Goal: Information Seeking & Learning: Learn about a topic

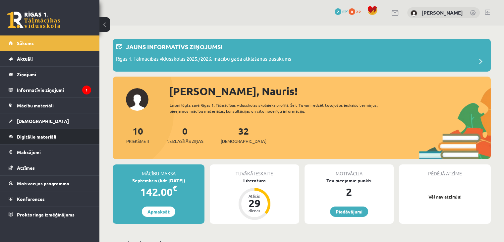
click at [39, 138] on span "Digitālie materiāli" at bounding box center [36, 137] width 39 height 6
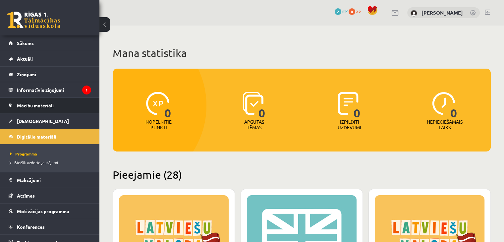
click at [37, 106] on span "Mācību materiāli" at bounding box center [35, 105] width 37 height 6
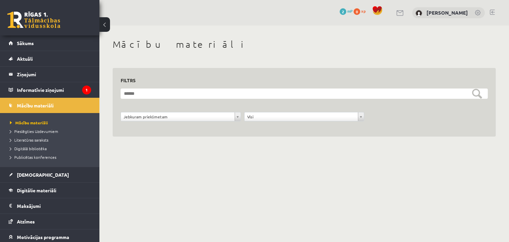
click at [142, 168] on body "0 Dāvanas 2 mP 0 xp Nauris Semjonovs Sākums Aktuāli Kā mācīties eSKOLĀ Kontakti…" at bounding box center [254, 121] width 509 height 242
click at [29, 177] on link "[DEMOGRAPHIC_DATA]" at bounding box center [50, 174] width 83 height 15
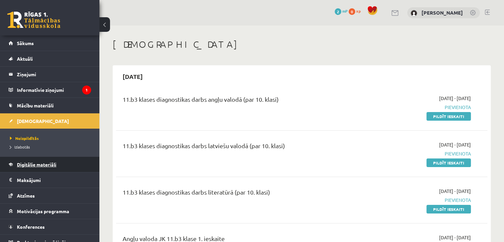
click at [53, 161] on span "Digitālie materiāli" at bounding box center [36, 164] width 39 height 6
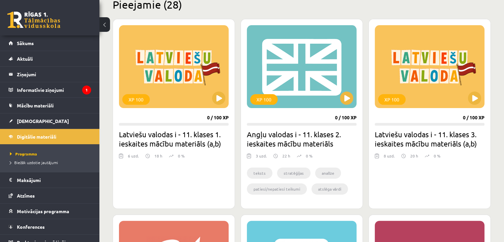
scroll to position [162, 0]
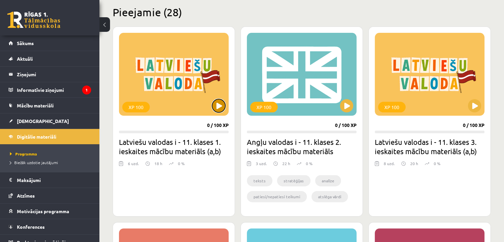
click at [224, 104] on button at bounding box center [218, 105] width 13 height 13
click at [183, 80] on div "XP 100" at bounding box center [174, 74] width 110 height 83
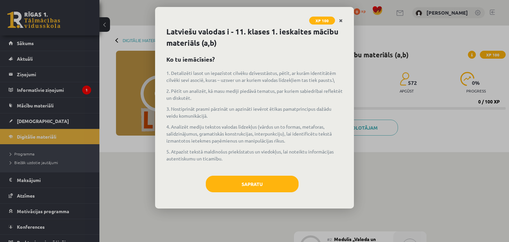
click at [339, 20] on icon "Close" at bounding box center [341, 21] width 4 height 5
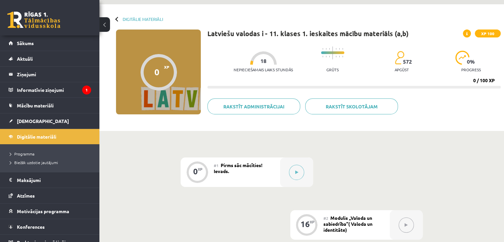
scroll to position [1, 0]
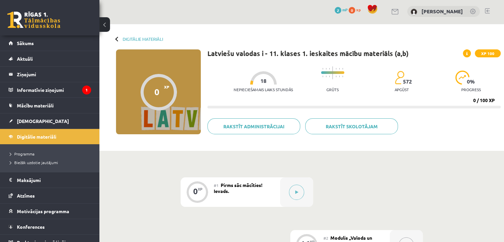
click at [154, 83] on div at bounding box center [159, 92] width 36 height 36
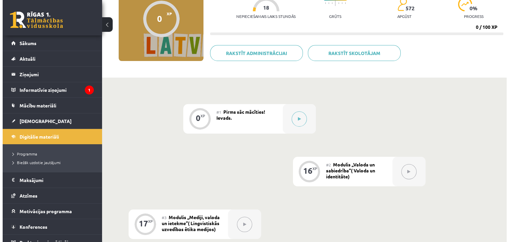
scroll to position [82, 0]
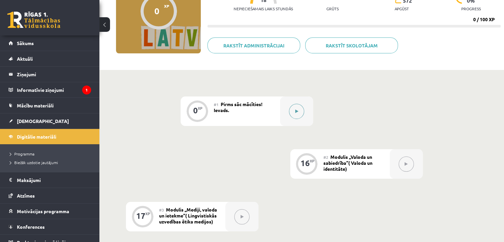
click at [294, 111] on button at bounding box center [296, 111] width 15 height 15
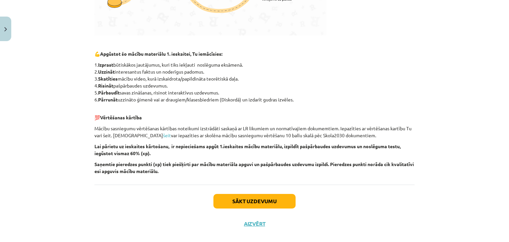
scroll to position [285, 0]
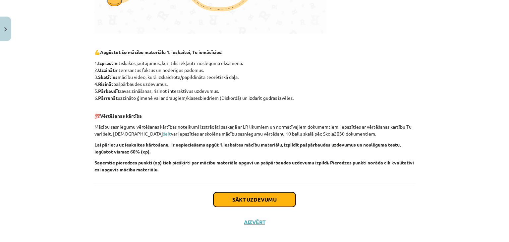
click at [243, 197] on button "Sākt uzdevumu" at bounding box center [254, 199] width 82 height 15
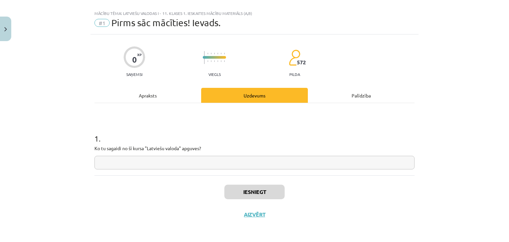
click at [334, 165] on input "text" at bounding box center [254, 163] width 320 height 14
type input "*"
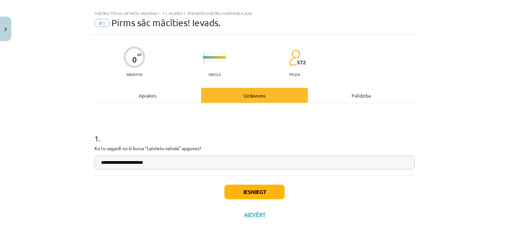
click at [108, 162] on input "**********" at bounding box center [254, 163] width 320 height 14
type input "**********"
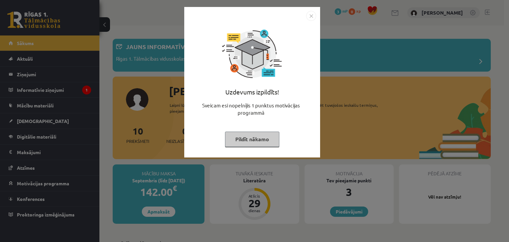
click at [309, 14] on img "Close" at bounding box center [311, 16] width 10 height 10
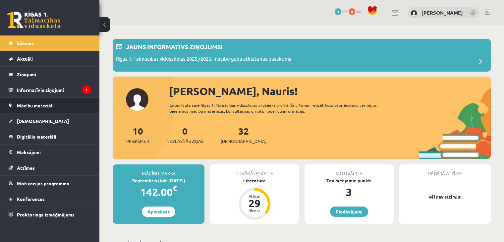
click at [49, 105] on span "Mācību materiāli" at bounding box center [35, 105] width 37 height 6
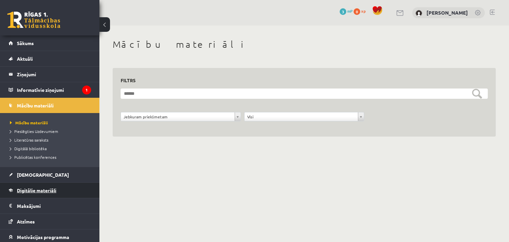
click at [48, 187] on span "Digitālie materiāli" at bounding box center [36, 190] width 39 height 6
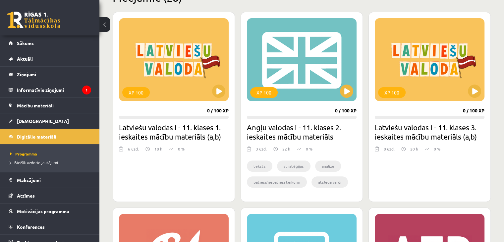
scroll to position [157, 0]
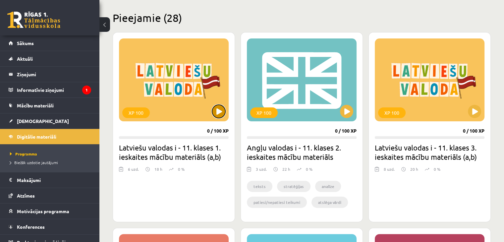
click at [219, 110] on button at bounding box center [218, 111] width 13 height 13
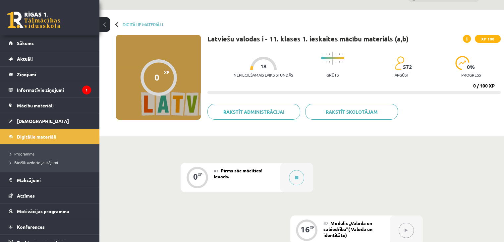
scroll to position [17, 0]
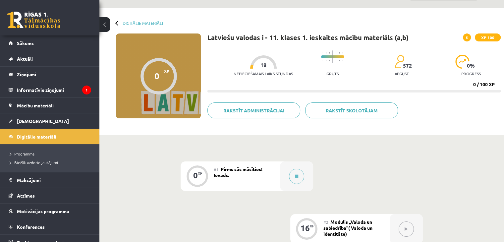
click at [162, 77] on div at bounding box center [159, 76] width 36 height 36
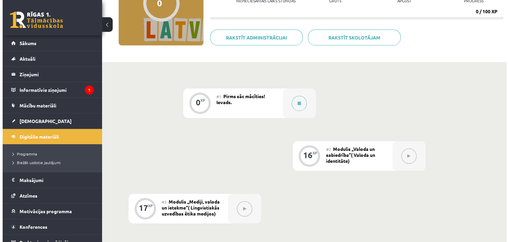
scroll to position [67, 0]
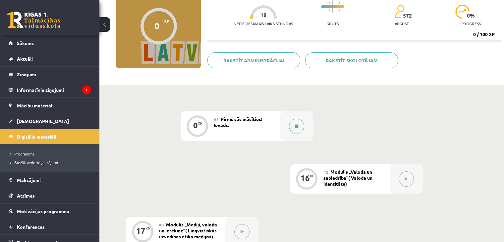
click at [299, 127] on button at bounding box center [296, 126] width 15 height 15
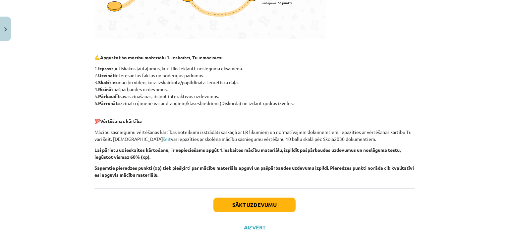
scroll to position [293, 0]
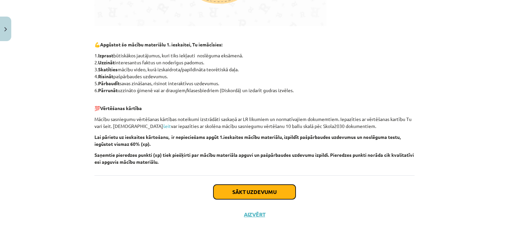
click at [259, 195] on button "Sākt uzdevumu" at bounding box center [254, 192] width 82 height 15
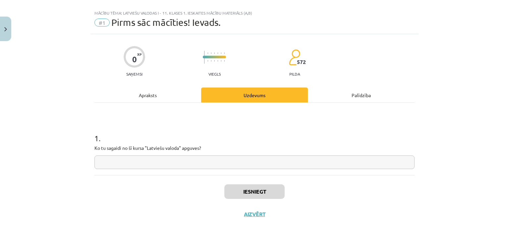
scroll to position [10, 0]
click at [239, 165] on input "text" at bounding box center [254, 163] width 320 height 14
click at [290, 163] on input "text" at bounding box center [254, 163] width 320 height 14
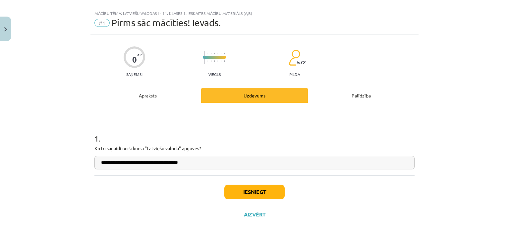
click at [170, 162] on input "**********" at bounding box center [254, 163] width 320 height 14
click at [177, 163] on input "**********" at bounding box center [254, 163] width 320 height 14
drag, startPoint x: 213, startPoint y: 160, endPoint x: 148, endPoint y: 160, distance: 65.0
click at [148, 160] on input "**********" at bounding box center [254, 163] width 320 height 14
type input "**********"
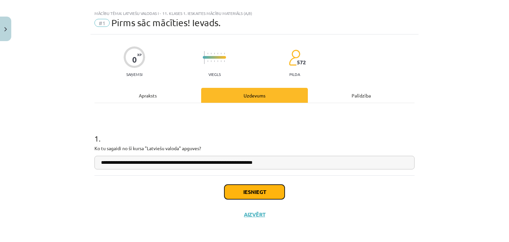
click at [239, 198] on button "Iesniegt" at bounding box center [254, 192] width 60 height 15
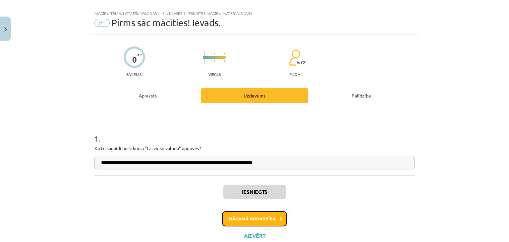
click at [255, 216] on button "Nākamā nodarbība" at bounding box center [254, 218] width 65 height 15
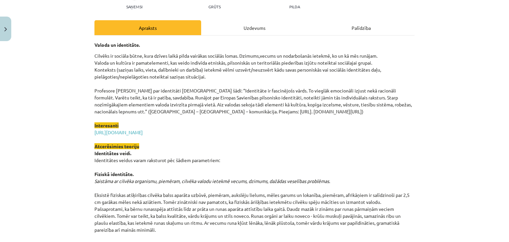
scroll to position [80, 0]
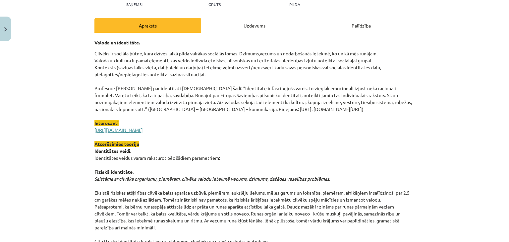
click at [137, 129] on link "[URL][DOMAIN_NAME]" at bounding box center [118, 130] width 48 height 6
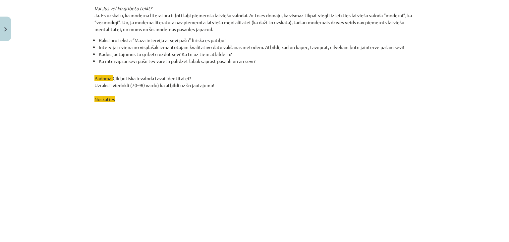
scroll to position [1881, 0]
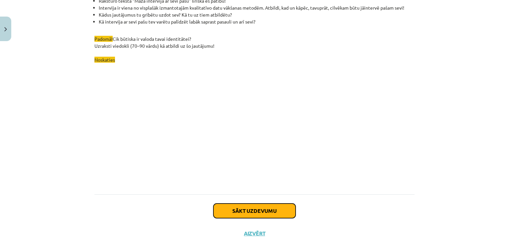
click at [259, 211] on button "Sākt uzdevumu" at bounding box center [254, 211] width 82 height 15
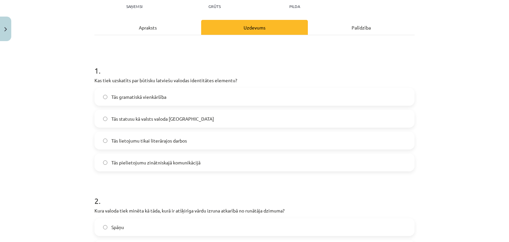
scroll to position [75, 0]
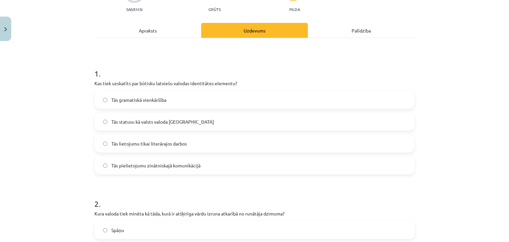
click at [155, 35] on div "Apraksts" at bounding box center [147, 30] width 107 height 15
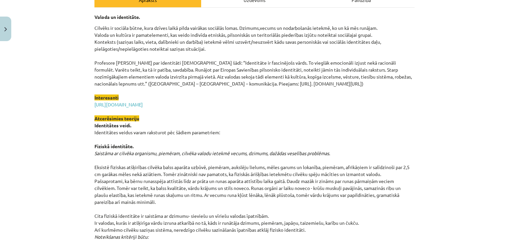
scroll to position [0, 0]
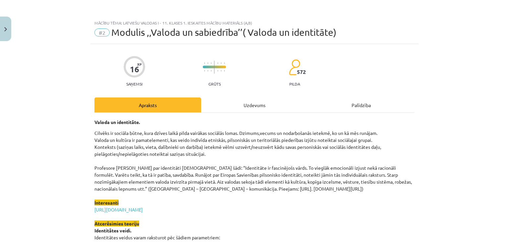
click at [256, 105] on div "Uzdevums" at bounding box center [254, 104] width 107 height 15
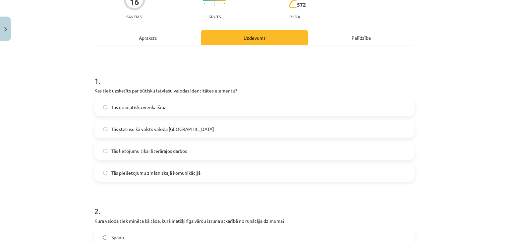
scroll to position [68, 0]
click at [144, 130] on span "Tās statusu kā valsts valoda [GEOGRAPHIC_DATA]" at bounding box center [162, 128] width 103 height 7
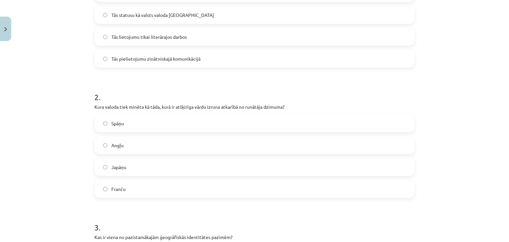
scroll to position [183, 0]
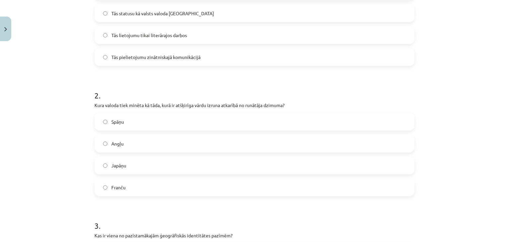
drag, startPoint x: 500, startPoint y: 85, endPoint x: 504, endPoint y: 69, distance: 15.8
click at [504, 69] on div "Mācību tēma: Latviešu valodas i - 11. klases 1. ieskaites mācību materiāls (a,b…" at bounding box center [254, 121] width 509 height 242
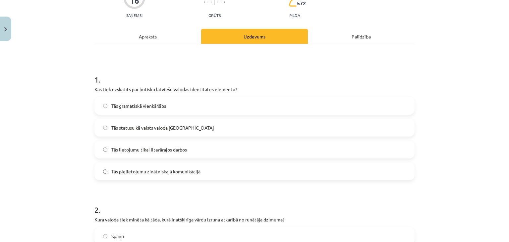
scroll to position [65, 0]
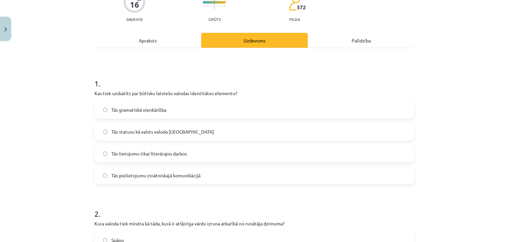
click at [161, 36] on div "Apraksts" at bounding box center [147, 40] width 107 height 15
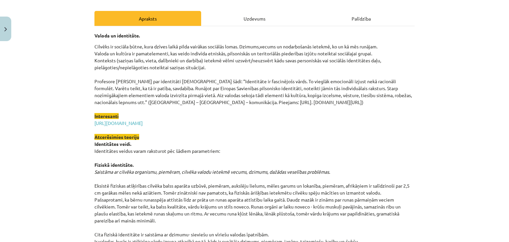
scroll to position [0, 0]
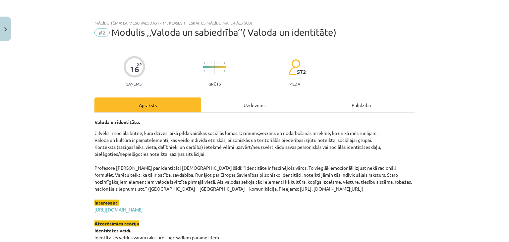
click at [262, 105] on div "Uzdevums" at bounding box center [254, 104] width 107 height 15
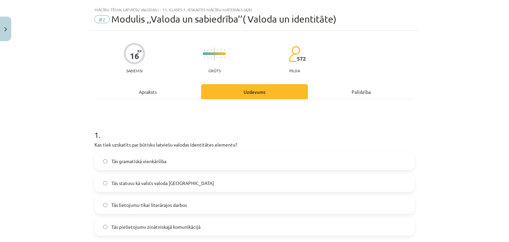
scroll to position [17, 0]
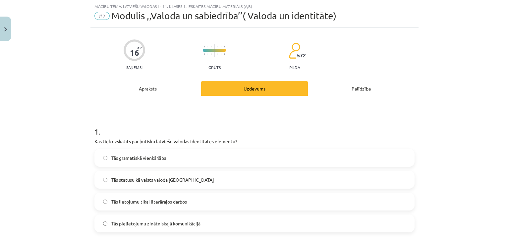
click at [149, 89] on div "Apraksts" at bounding box center [147, 88] width 107 height 15
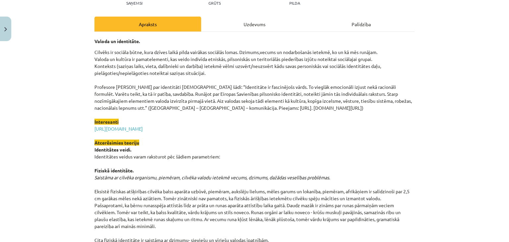
scroll to position [74, 0]
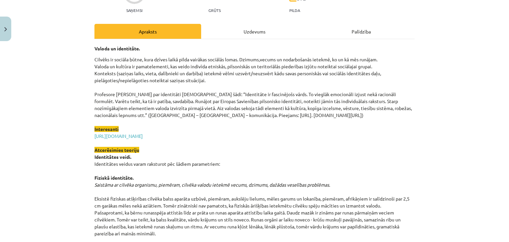
click at [253, 29] on div "Uzdevums" at bounding box center [254, 31] width 107 height 15
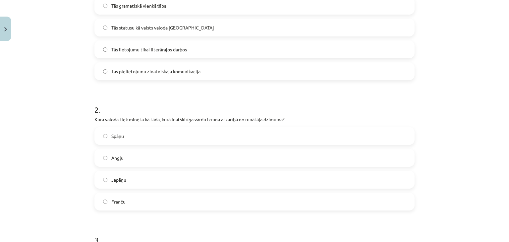
scroll to position [171, 0]
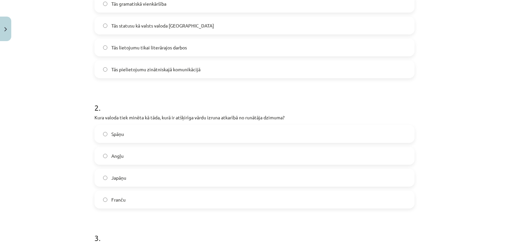
click at [202, 180] on label "Japāņu" at bounding box center [254, 177] width 319 height 17
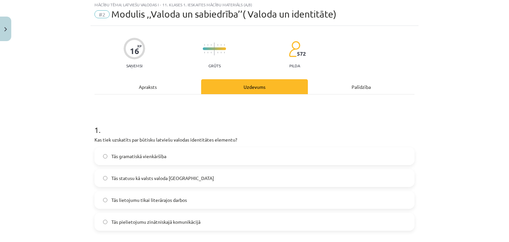
scroll to position [0, 0]
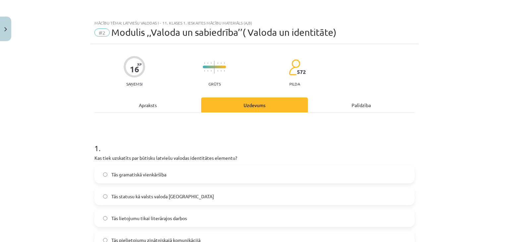
click at [154, 102] on div "Apraksts" at bounding box center [147, 104] width 107 height 15
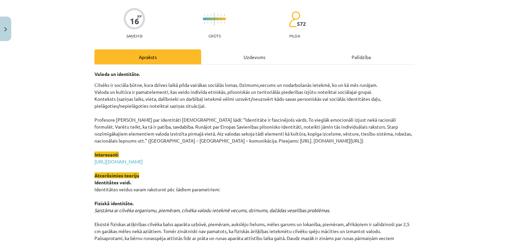
scroll to position [43, 0]
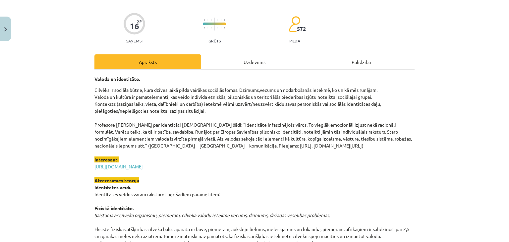
click at [269, 65] on div "Uzdevums" at bounding box center [254, 61] width 107 height 15
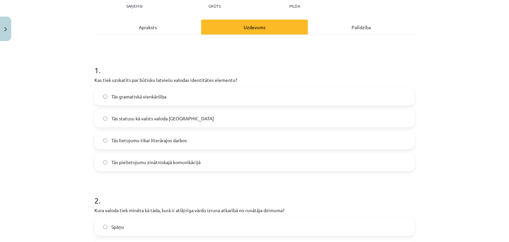
scroll to position [0, 0]
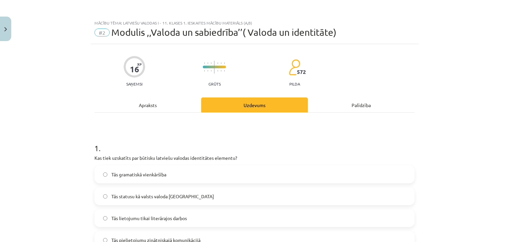
click at [158, 100] on div "Apraksts" at bounding box center [147, 104] width 107 height 15
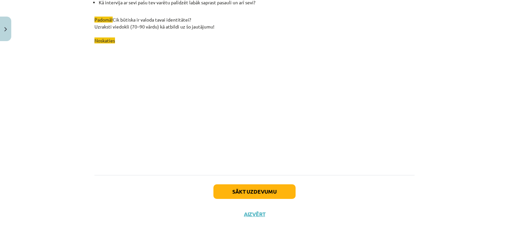
scroll to position [1901, 0]
click at [277, 191] on button "Sākt uzdevumu" at bounding box center [254, 191] width 82 height 15
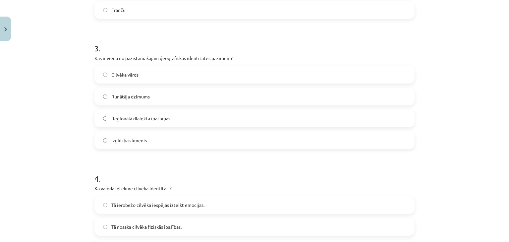
scroll to position [361, 0]
click at [282, 120] on label "Reģionālā dialekta īpatnības" at bounding box center [254, 117] width 319 height 17
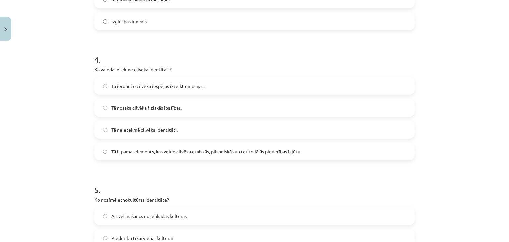
scroll to position [465, 0]
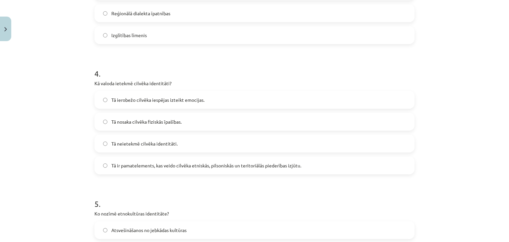
click at [118, 164] on span "Tā ir pamatelements, kas veido cilvēka etniskās, pilsoniskās un teritoriālās pi…" at bounding box center [206, 165] width 190 height 7
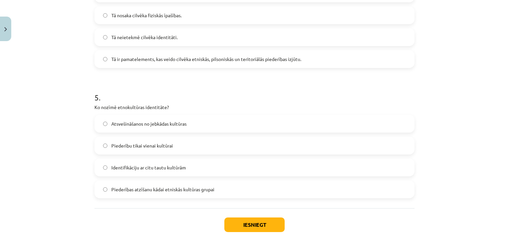
scroll to position [582, 0]
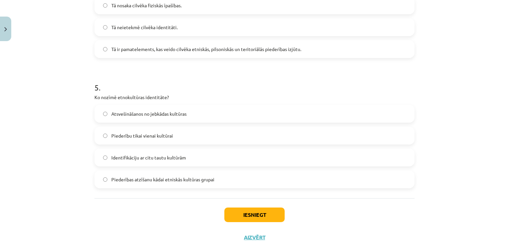
click at [276, 177] on label "Piederības atzīšanu kādai etniskās kultūras grupai" at bounding box center [254, 179] width 319 height 17
click at [239, 209] on button "Iesniegt" at bounding box center [254, 215] width 60 height 15
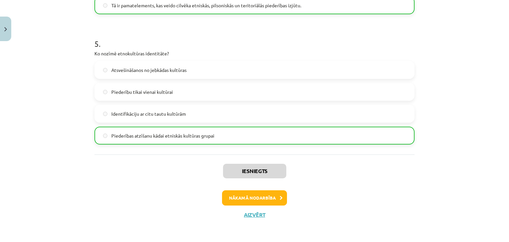
scroll to position [626, 0]
click at [267, 199] on button "Nākamā nodarbība" at bounding box center [254, 197] width 65 height 15
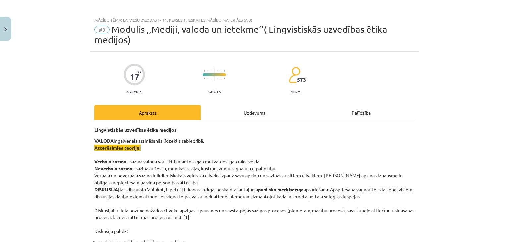
scroll to position [0, 0]
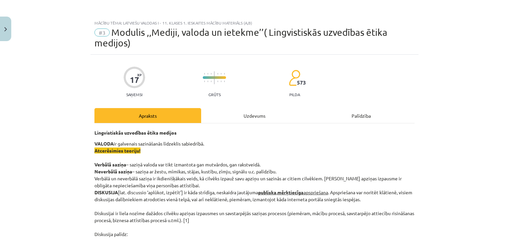
click at [253, 116] on div "Uzdevums" at bounding box center [254, 115] width 107 height 15
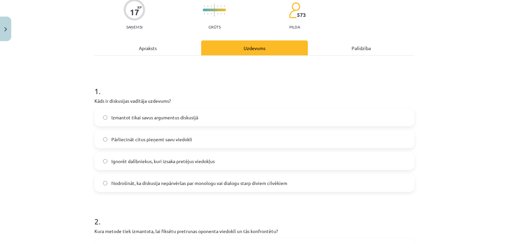
scroll to position [58, 0]
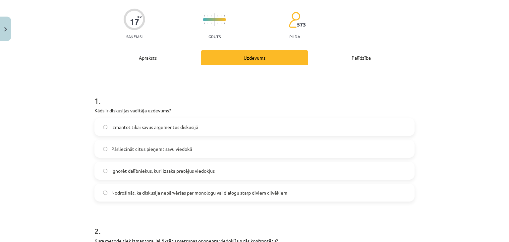
click at [151, 50] on div "Apraksts" at bounding box center [147, 57] width 107 height 15
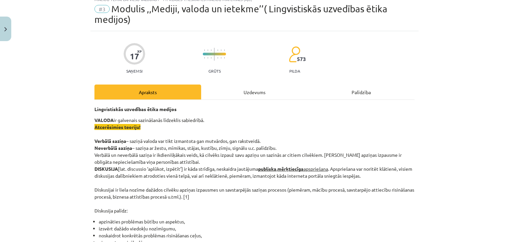
scroll to position [21, 0]
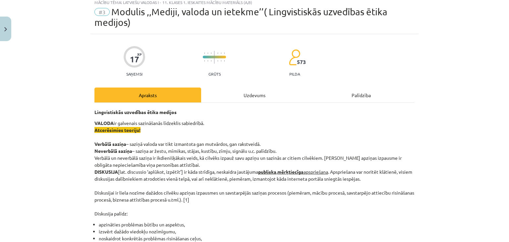
click at [260, 95] on div "Uzdevums" at bounding box center [254, 95] width 107 height 15
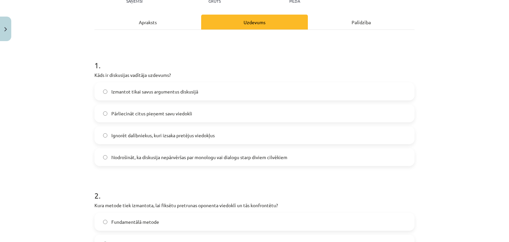
scroll to position [96, 0]
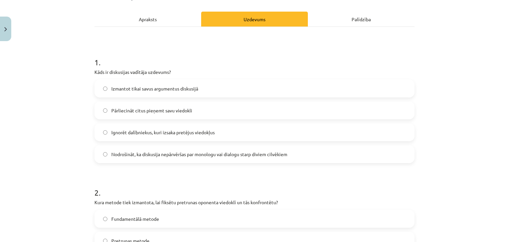
click at [277, 156] on span "Nodrošināt, ka diskusija nepārvēršas par monologu vai dialogu starp diviem cilv…" at bounding box center [199, 154] width 176 height 7
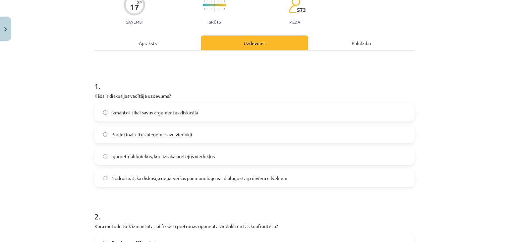
scroll to position [69, 0]
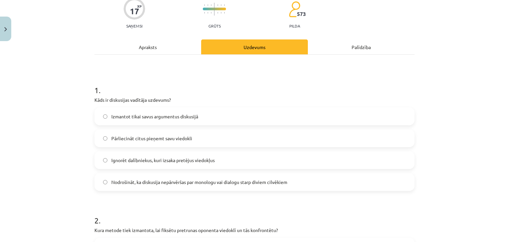
click at [138, 43] on div "Apraksts" at bounding box center [147, 46] width 107 height 15
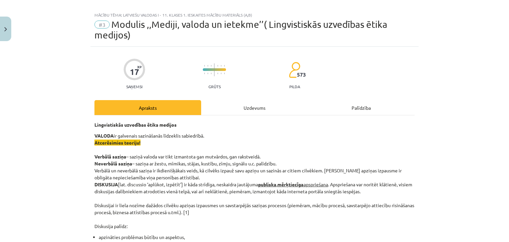
scroll to position [0, 0]
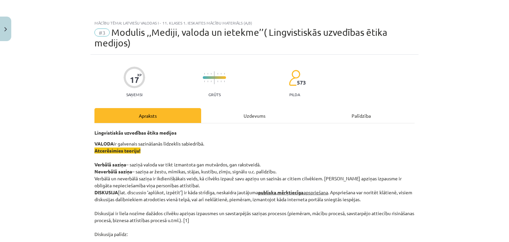
click at [262, 112] on div "Uzdevums" at bounding box center [254, 115] width 107 height 15
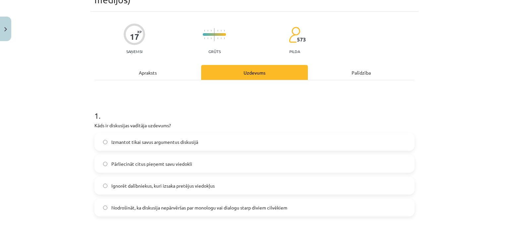
scroll to position [16, 0]
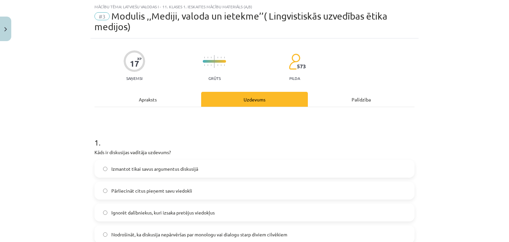
click at [163, 92] on div "Apraksts" at bounding box center [147, 99] width 107 height 15
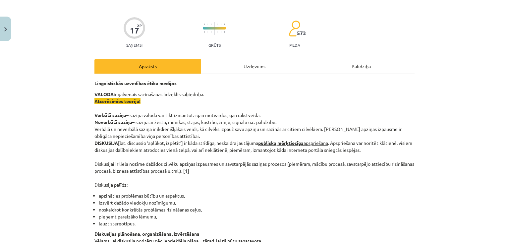
scroll to position [28, 0]
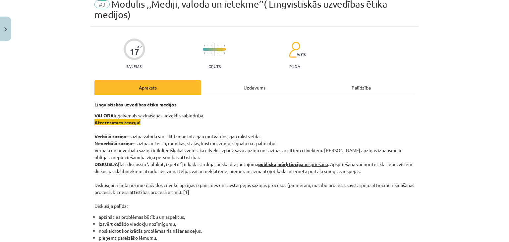
click at [253, 89] on div "Uzdevums" at bounding box center [254, 87] width 107 height 15
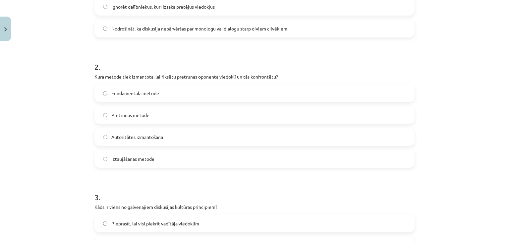
scroll to position [233, 0]
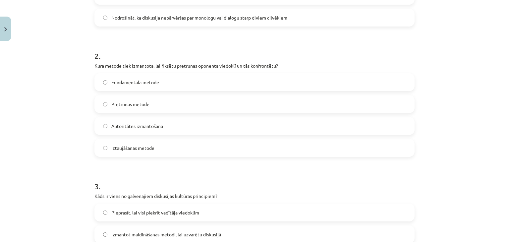
click at [257, 101] on label "Pretrunas metode" at bounding box center [254, 104] width 319 height 17
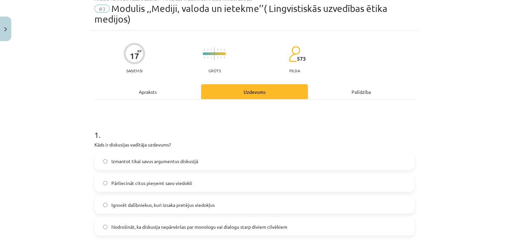
scroll to position [0, 0]
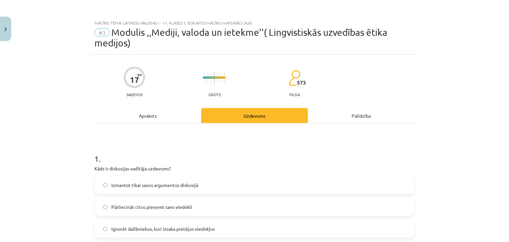
click at [141, 115] on div "Apraksts" at bounding box center [147, 115] width 107 height 15
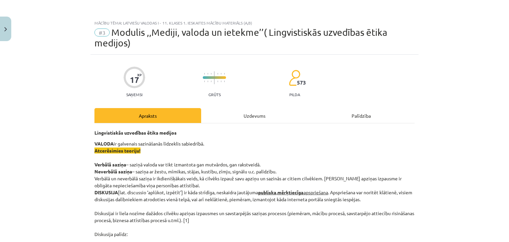
click at [265, 117] on div "Uzdevums" at bounding box center [254, 115] width 107 height 15
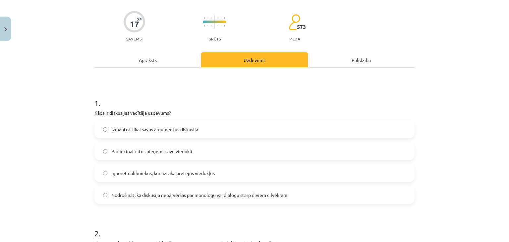
scroll to position [17, 0]
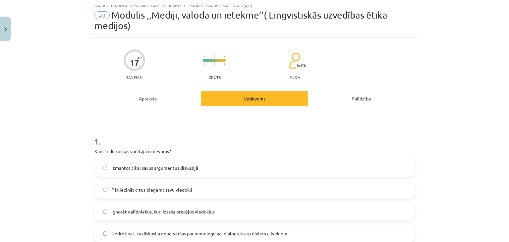
click at [142, 96] on div "Apraksts" at bounding box center [147, 98] width 107 height 15
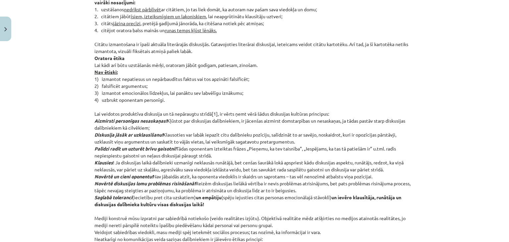
scroll to position [0, 0]
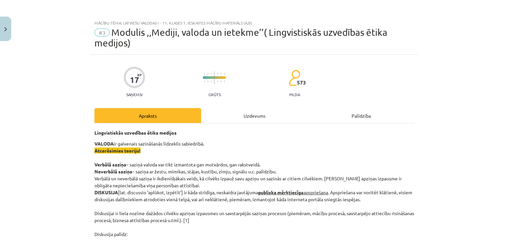
click at [254, 123] on div "Uzdevums" at bounding box center [254, 115] width 107 height 15
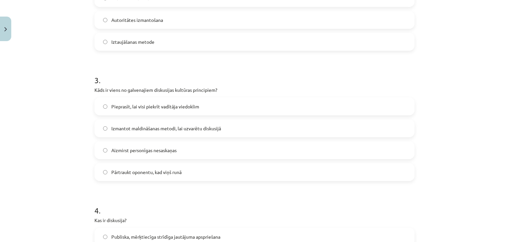
scroll to position [337, 0]
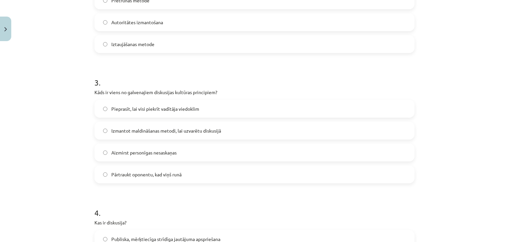
click at [218, 148] on label "Aizmirst personīgas nesaskaņas" at bounding box center [254, 152] width 319 height 17
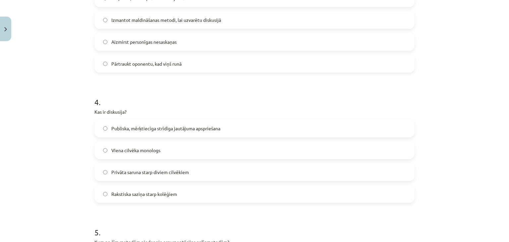
scroll to position [465, 0]
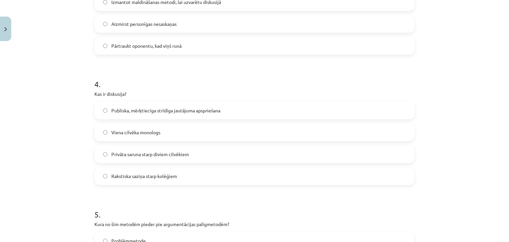
click at [245, 107] on label "Publiska, mērķtiecīga strīdīga jautājuma apspriešana" at bounding box center [254, 110] width 319 height 17
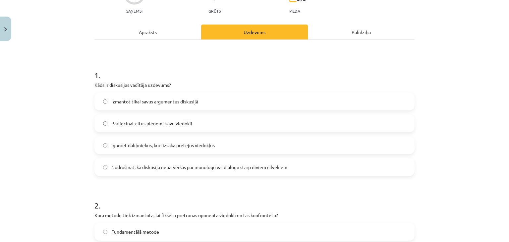
scroll to position [83, 0]
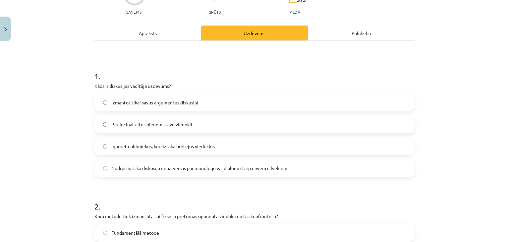
click at [132, 32] on div "Apraksts" at bounding box center [147, 33] width 107 height 15
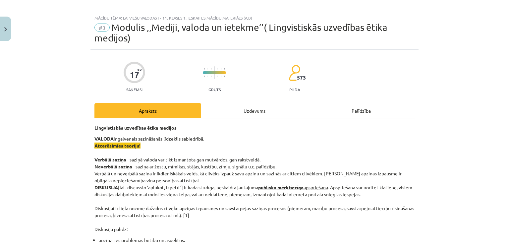
scroll to position [0, 0]
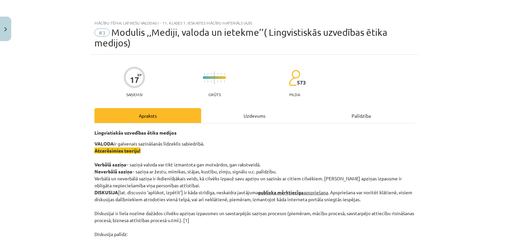
click at [257, 118] on div "Uzdevums" at bounding box center [254, 115] width 107 height 15
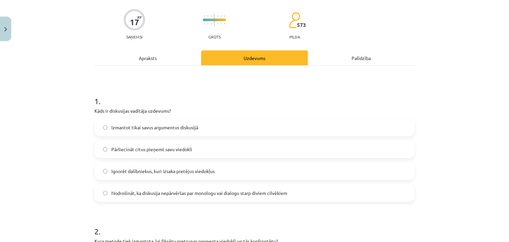
scroll to position [18, 0]
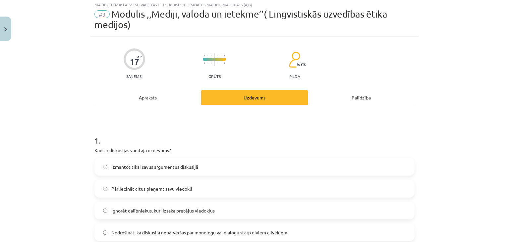
click at [152, 97] on div "Apraksts" at bounding box center [147, 97] width 107 height 15
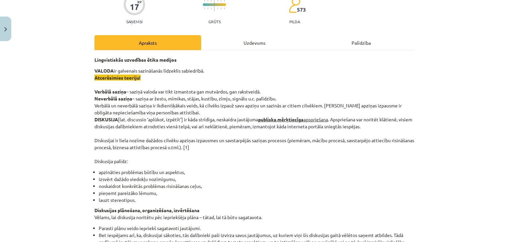
scroll to position [71, 0]
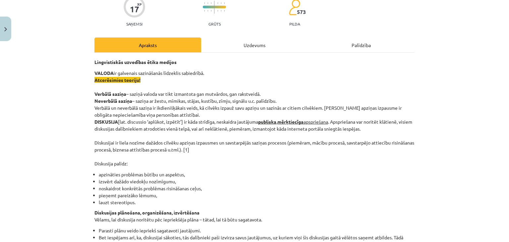
click at [253, 42] on div "Uzdevums" at bounding box center [254, 44] width 107 height 15
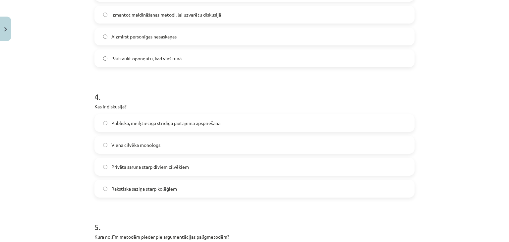
scroll to position [615, 0]
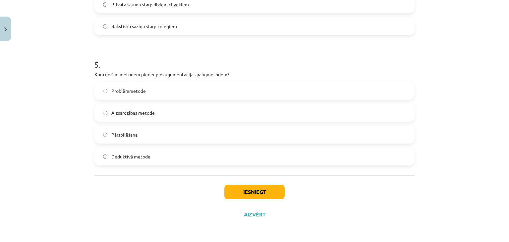
click at [165, 139] on label "Pārspīlēšana" at bounding box center [254, 134] width 319 height 17
click at [238, 192] on button "Iesniegt" at bounding box center [254, 192] width 60 height 15
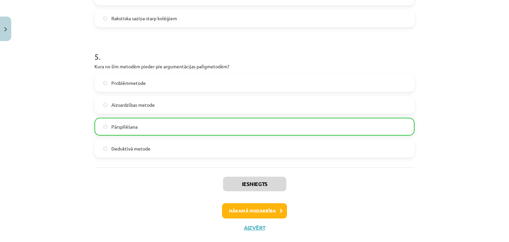
scroll to position [636, 0]
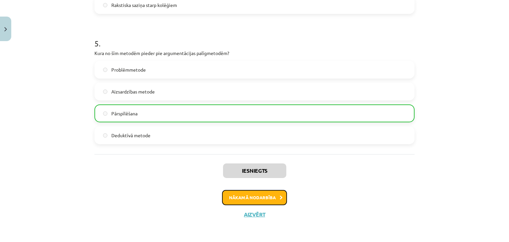
click at [258, 199] on button "Nākamā nodarbība" at bounding box center [254, 197] width 65 height 15
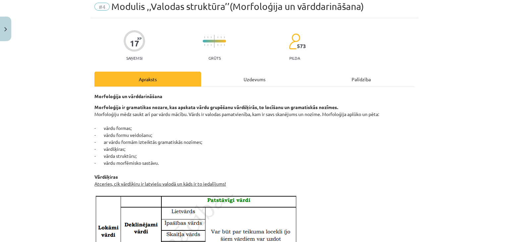
scroll to position [17, 0]
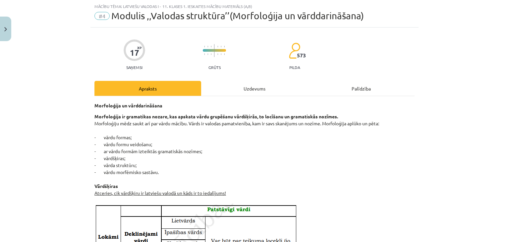
click at [253, 88] on div "Uzdevums" at bounding box center [254, 88] width 107 height 15
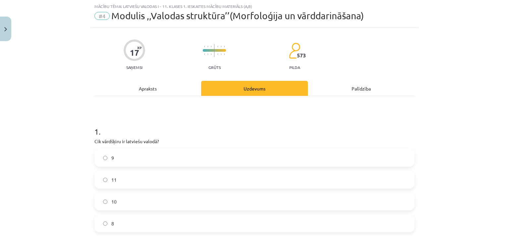
click at [152, 87] on div "Apraksts" at bounding box center [147, 88] width 107 height 15
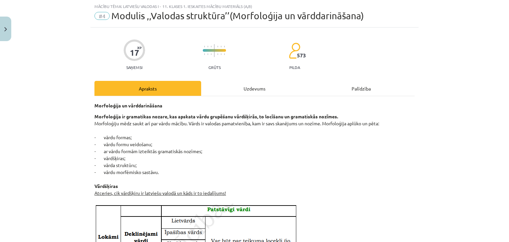
click at [223, 88] on div "Uzdevums" at bounding box center [254, 88] width 107 height 15
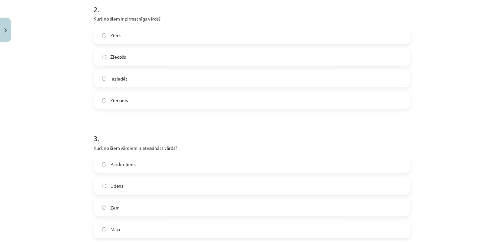
scroll to position [0, 0]
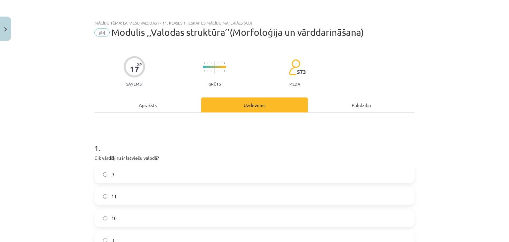
click at [348, 104] on div "Palīdzība" at bounding box center [361, 104] width 107 height 15
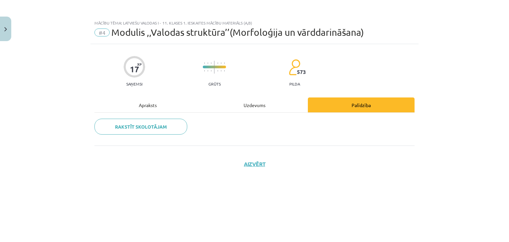
click at [147, 104] on div "Apraksts" at bounding box center [147, 104] width 107 height 15
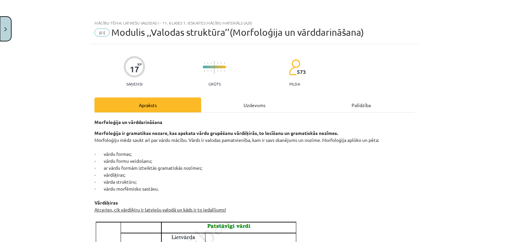
click at [3, 35] on button "Close" at bounding box center [5, 29] width 11 height 25
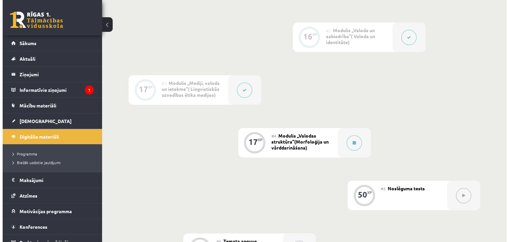
scroll to position [217, 0]
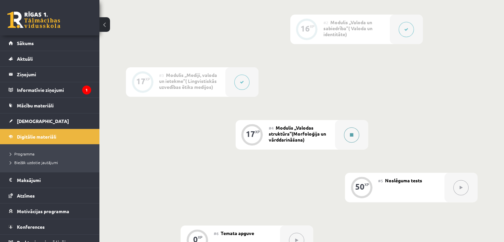
click at [346, 141] on div at bounding box center [351, 135] width 33 height 30
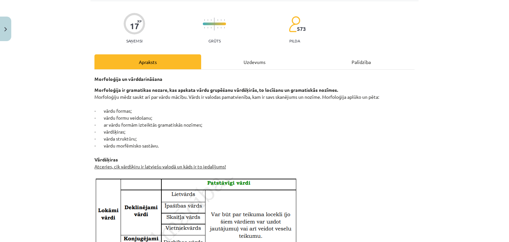
scroll to position [44, 0]
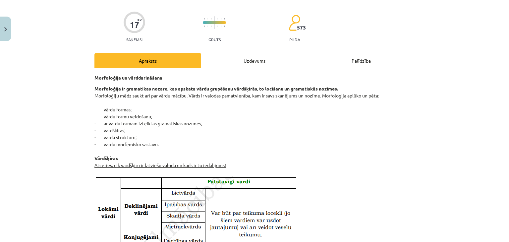
click at [253, 62] on div "Uzdevums" at bounding box center [254, 60] width 107 height 15
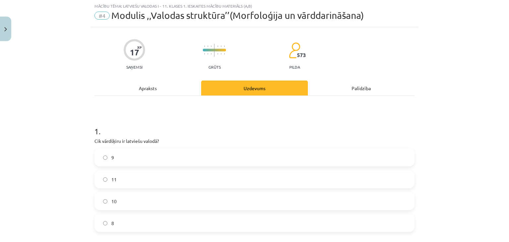
scroll to position [17, 0]
click at [155, 86] on div "Apraksts" at bounding box center [147, 88] width 107 height 15
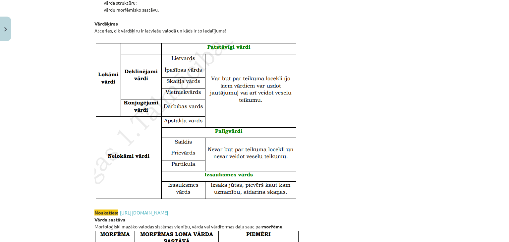
scroll to position [0, 0]
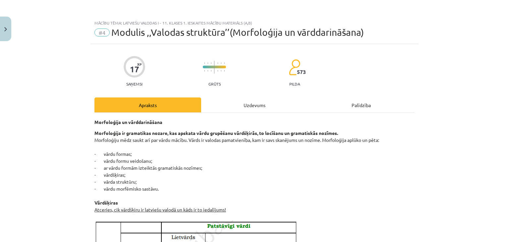
click at [255, 106] on div "Uzdevums" at bounding box center [254, 104] width 107 height 15
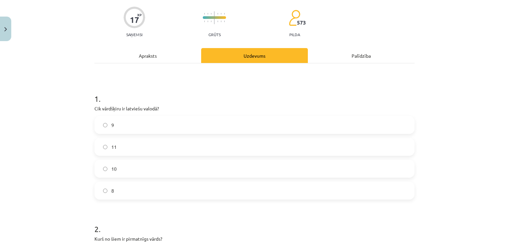
scroll to position [56, 0]
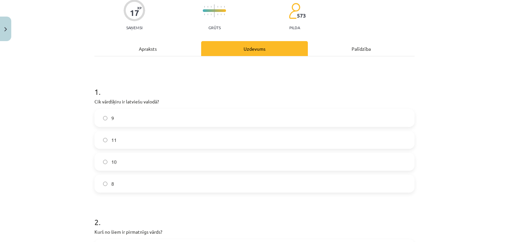
click at [162, 53] on div "Apraksts" at bounding box center [147, 48] width 107 height 15
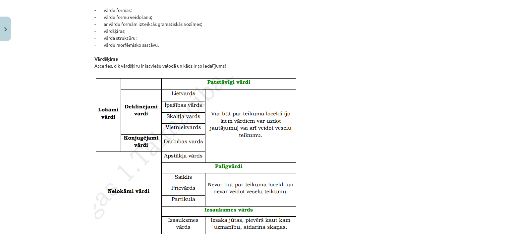
scroll to position [145, 0]
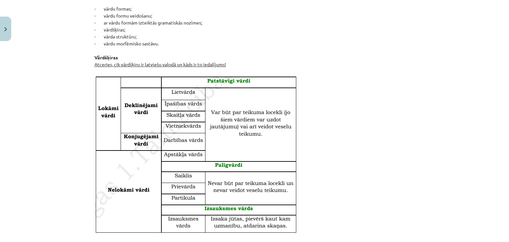
click at [207, 65] on u "Atceries, cik vārdšķiru ir latviešu valodā un kāds ir to iedalījums!" at bounding box center [160, 64] width 132 height 6
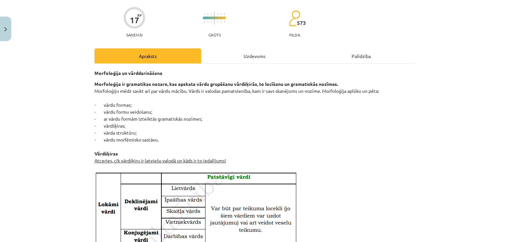
scroll to position [50, 0]
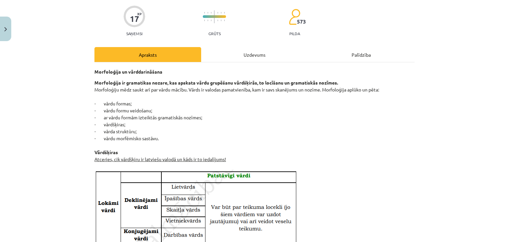
click at [246, 54] on div "Uzdevums" at bounding box center [254, 54] width 107 height 15
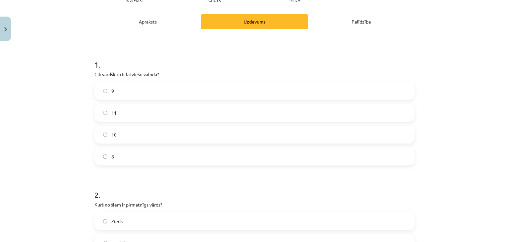
scroll to position [81, 0]
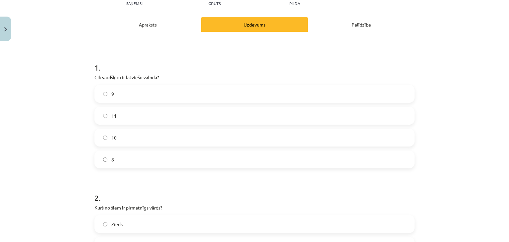
click at [123, 18] on div "Apraksts" at bounding box center [147, 24] width 107 height 15
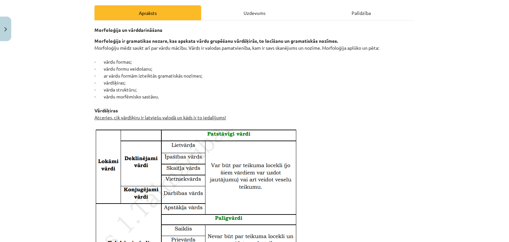
scroll to position [54, 0]
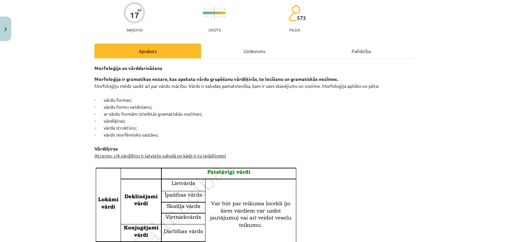
click at [243, 49] on div "Uzdevums" at bounding box center [254, 50] width 107 height 15
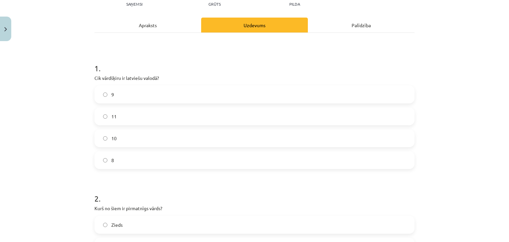
scroll to position [81, 0]
click at [130, 141] on label "10" at bounding box center [254, 137] width 319 height 17
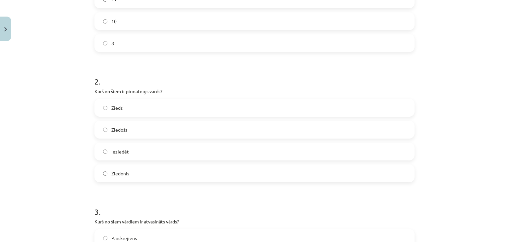
scroll to position [209, 0]
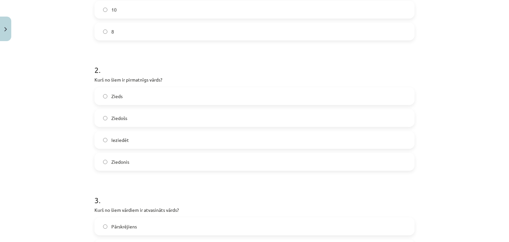
click at [164, 98] on label "Zieds" at bounding box center [254, 96] width 319 height 17
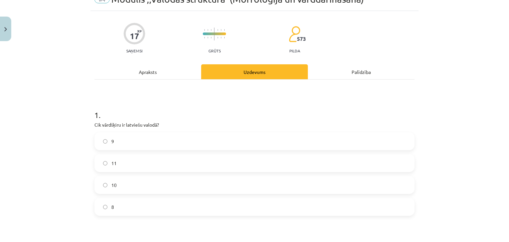
scroll to position [40, 0]
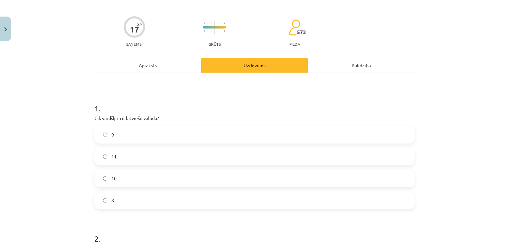
click at [157, 63] on div "Apraksts" at bounding box center [147, 65] width 107 height 15
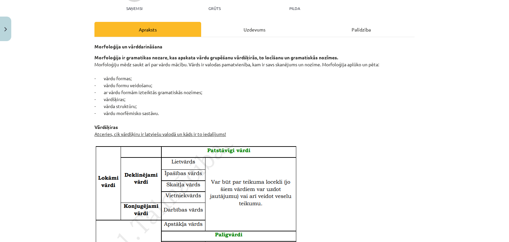
scroll to position [0, 0]
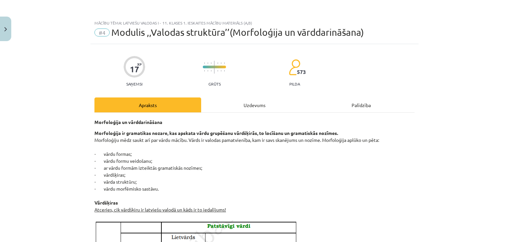
click at [268, 108] on div "Uzdevums" at bounding box center [254, 104] width 107 height 15
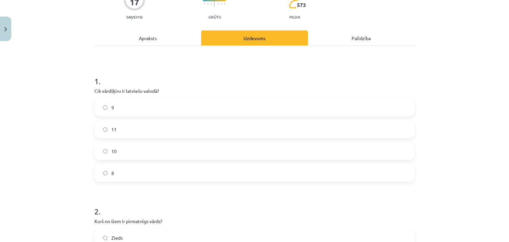
scroll to position [6, 0]
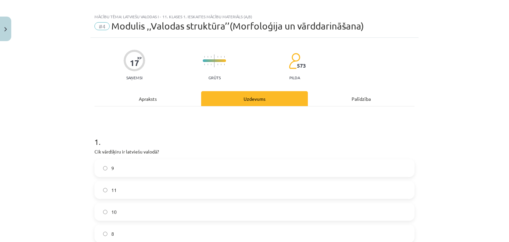
click at [166, 95] on div "Apraksts" at bounding box center [147, 98] width 107 height 15
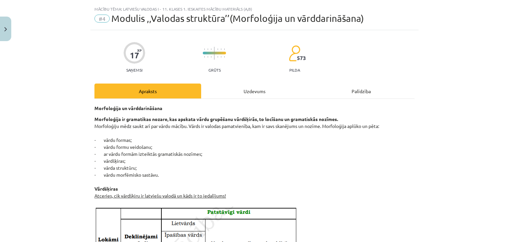
scroll to position [0, 0]
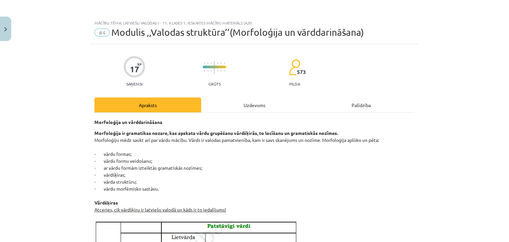
click at [241, 107] on div "Uzdevums" at bounding box center [254, 104] width 107 height 15
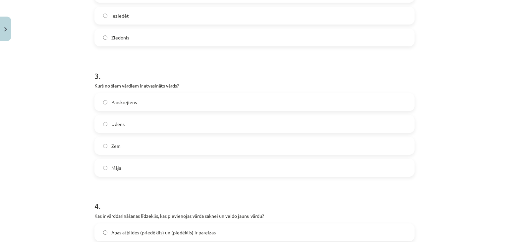
scroll to position [334, 0]
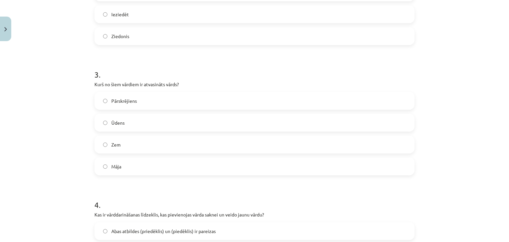
click at [162, 101] on label "Pārskrējiens" at bounding box center [254, 100] width 319 height 17
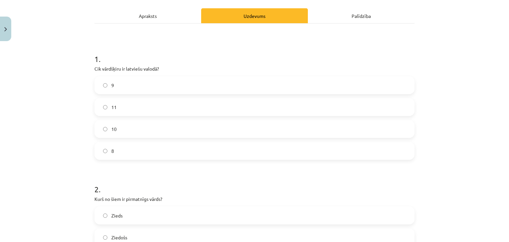
scroll to position [26, 0]
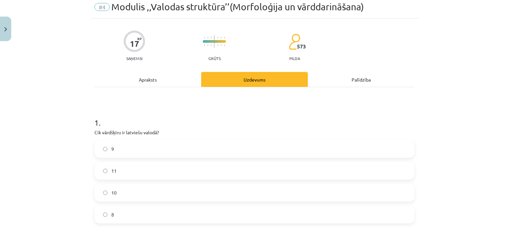
click at [135, 76] on div "Apraksts" at bounding box center [147, 79] width 107 height 15
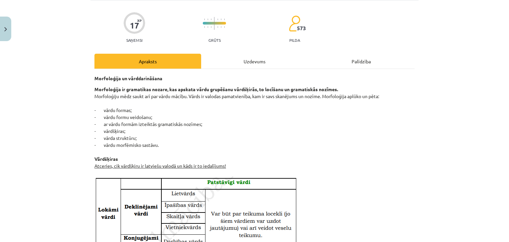
scroll to position [0, 0]
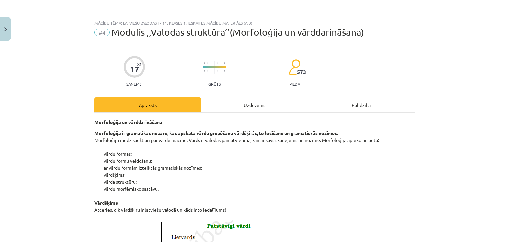
click at [248, 102] on div "Uzdevums" at bounding box center [254, 104] width 107 height 15
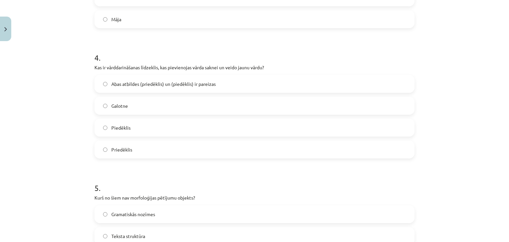
scroll to position [487, 0]
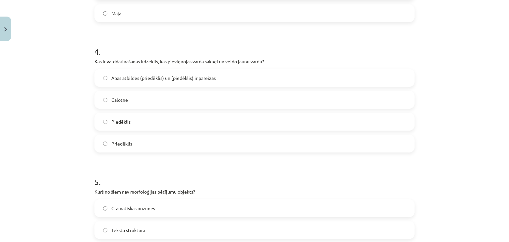
click at [249, 71] on label "Abas atbildes (priedēklis) un (piedēklis) ir pareizas" at bounding box center [254, 78] width 319 height 17
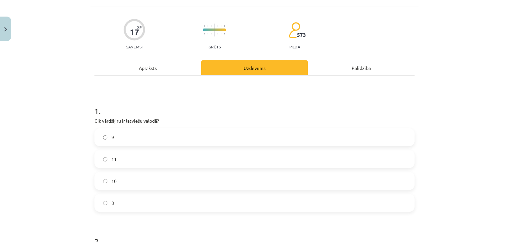
scroll to position [35, 0]
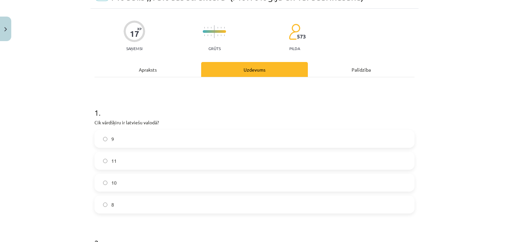
click at [130, 68] on div "Apraksts" at bounding box center [147, 69] width 107 height 15
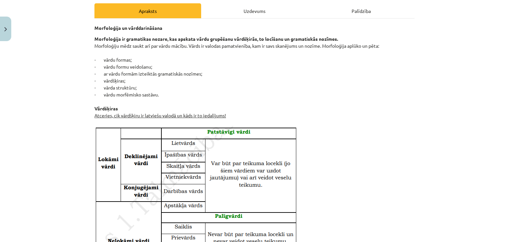
scroll to position [0, 0]
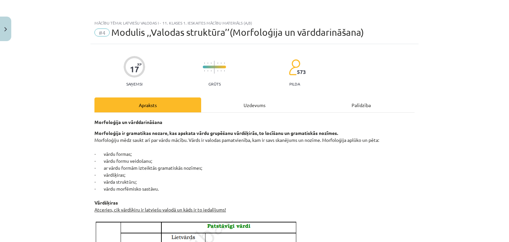
click at [252, 103] on div "Uzdevums" at bounding box center [254, 104] width 107 height 15
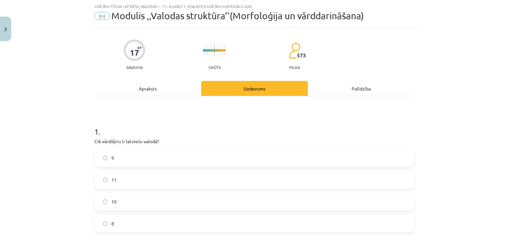
scroll to position [605, 0]
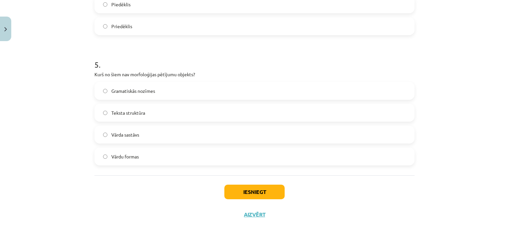
click at [296, 114] on label "Teksta struktūra" at bounding box center [254, 112] width 319 height 17
click at [254, 194] on button "Iesniegt" at bounding box center [254, 192] width 60 height 15
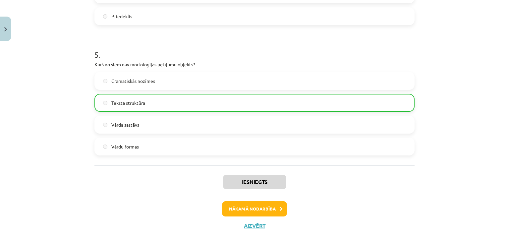
scroll to position [626, 0]
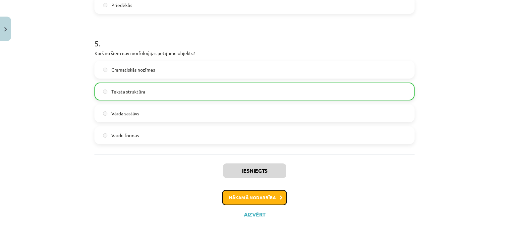
click at [256, 199] on button "Nākamā nodarbība" at bounding box center [254, 197] width 65 height 15
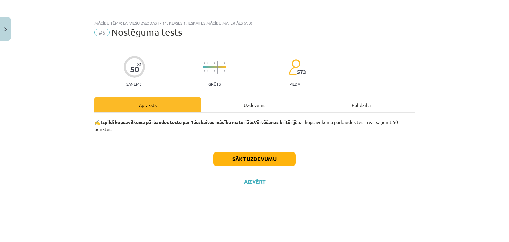
click at [257, 105] on div "Uzdevums" at bounding box center [254, 104] width 107 height 15
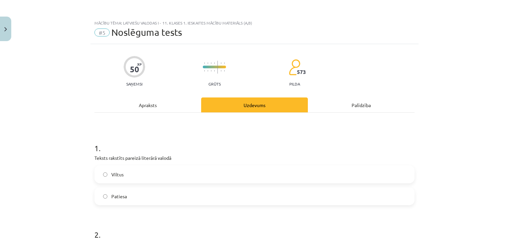
click at [170, 103] on div "Apraksts" at bounding box center [147, 104] width 107 height 15
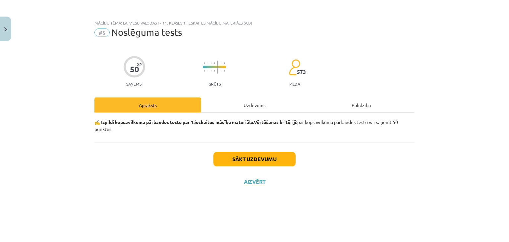
click at [504, 94] on div "Mācību tēma: Latviešu valodas i - 11. klases 1. ieskaites mācību materiāls (a,b…" at bounding box center [254, 121] width 509 height 242
click at [241, 104] on div "Uzdevums" at bounding box center [254, 104] width 107 height 15
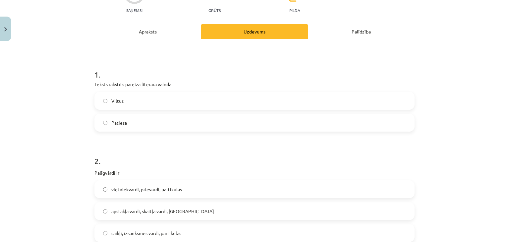
scroll to position [59, 0]
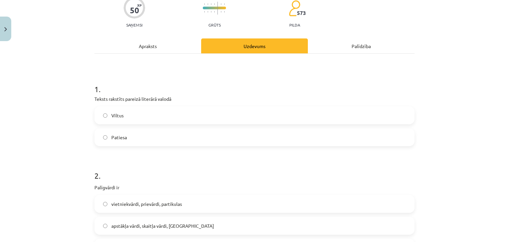
click at [147, 41] on div "Apraksts" at bounding box center [147, 45] width 107 height 15
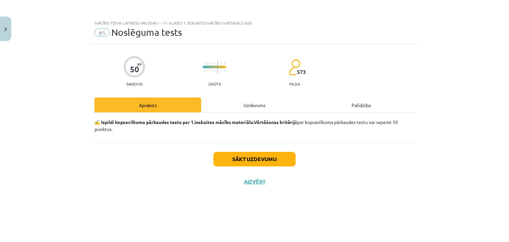
click at [246, 107] on div "Uzdevums" at bounding box center [254, 104] width 107 height 15
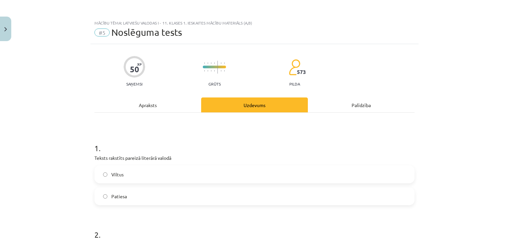
click at [140, 104] on div "Apraksts" at bounding box center [147, 104] width 107 height 15
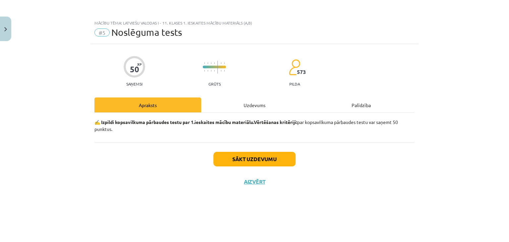
click at [246, 106] on div "Uzdevums" at bounding box center [254, 104] width 107 height 15
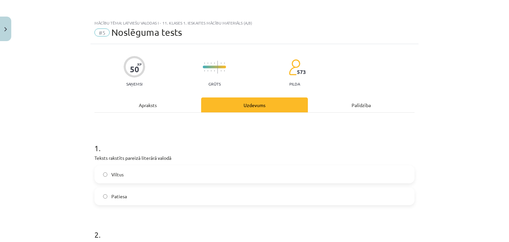
click at [166, 101] on div "Apraksts" at bounding box center [147, 104] width 107 height 15
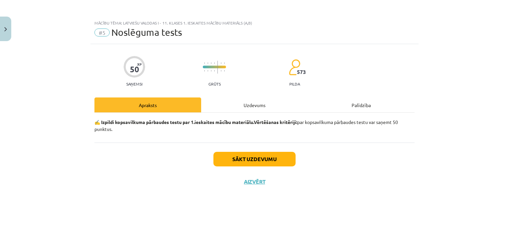
click at [244, 100] on div "Uzdevums" at bounding box center [254, 104] width 107 height 15
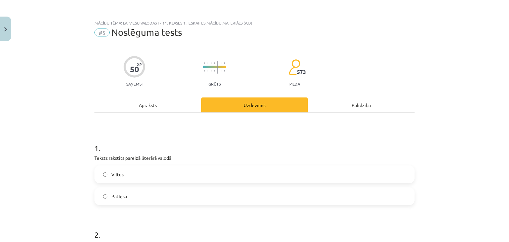
click at [156, 108] on div "Apraksts" at bounding box center [147, 104] width 107 height 15
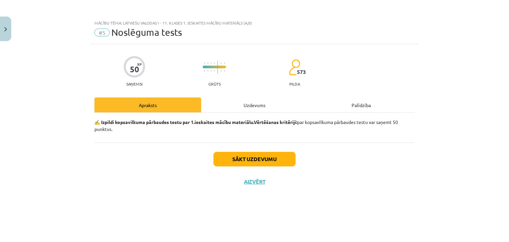
click at [256, 98] on div "Uzdevums" at bounding box center [254, 104] width 107 height 15
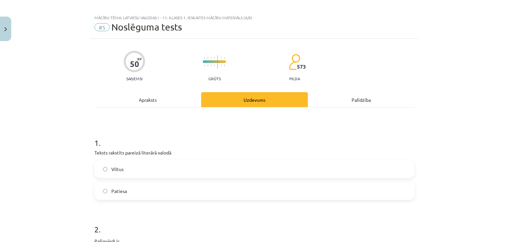
scroll to position [14, 0]
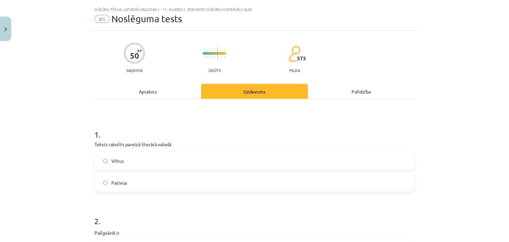
click at [152, 89] on div "Apraksts" at bounding box center [147, 91] width 107 height 15
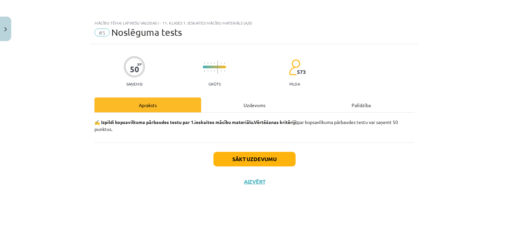
click at [253, 105] on div "Uzdevums" at bounding box center [254, 104] width 107 height 15
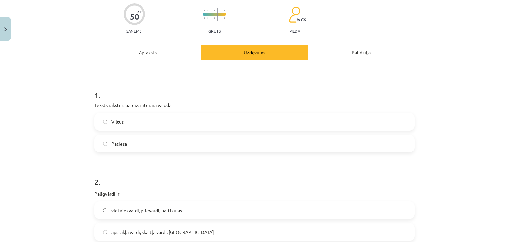
scroll to position [51, 0]
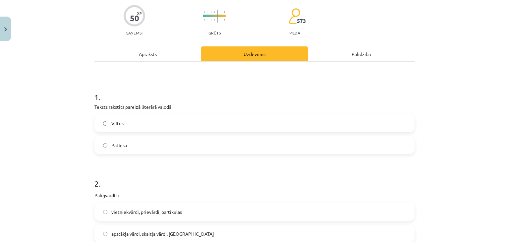
click at [154, 56] on div "Apraksts" at bounding box center [147, 53] width 107 height 15
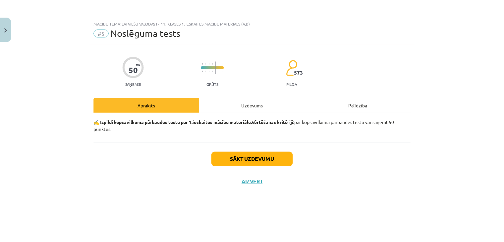
scroll to position [0, 0]
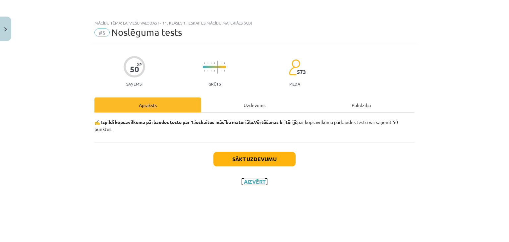
click at [245, 182] on button "Aizvērt" at bounding box center [254, 181] width 25 height 7
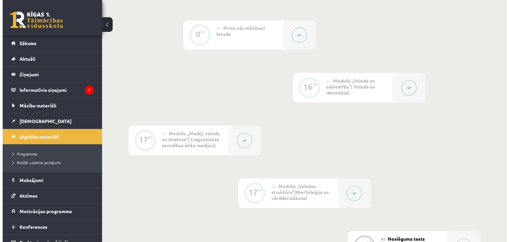
scroll to position [169, 0]
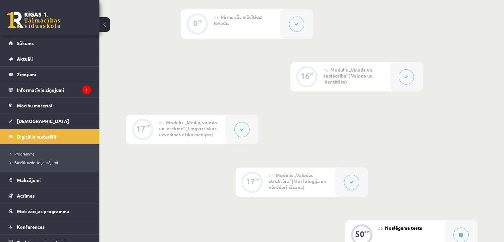
click at [348, 182] on button at bounding box center [351, 182] width 15 height 15
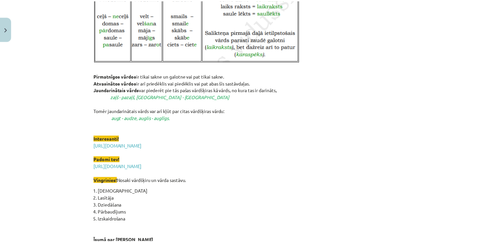
scroll to position [919, 0]
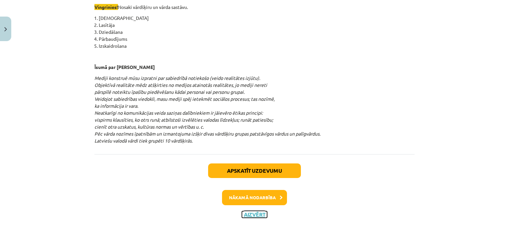
click at [251, 216] on button "Aizvērt" at bounding box center [254, 214] width 25 height 7
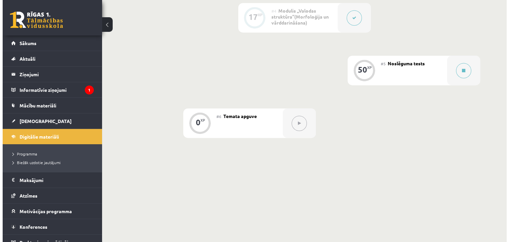
scroll to position [333, 0]
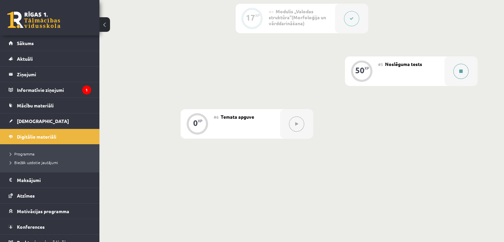
click at [459, 73] on button at bounding box center [460, 71] width 15 height 15
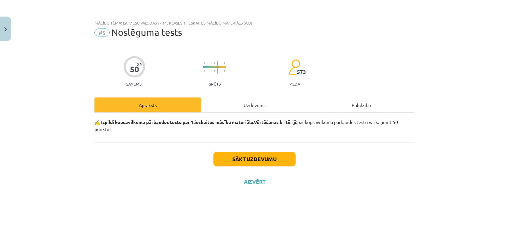
click at [253, 104] on div "Uzdevums" at bounding box center [254, 104] width 107 height 15
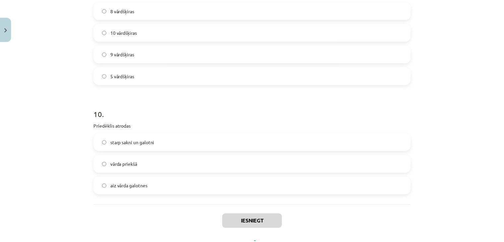
scroll to position [1153, 0]
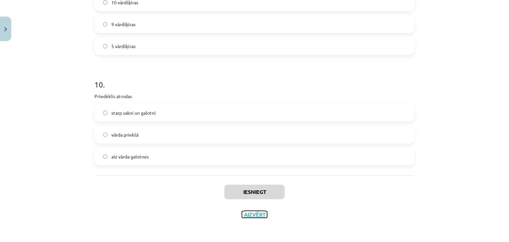
click at [252, 216] on button "Aizvērt" at bounding box center [254, 214] width 25 height 7
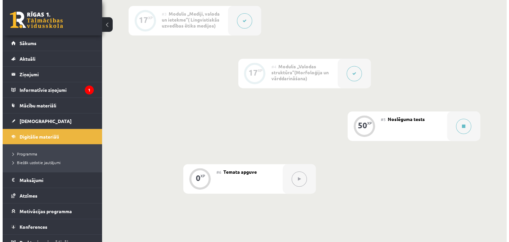
scroll to position [279, 0]
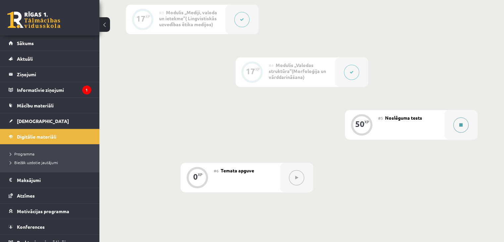
click at [456, 124] on button at bounding box center [460, 124] width 15 height 15
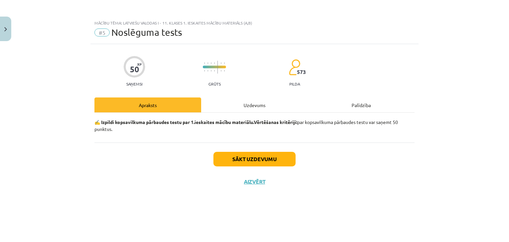
click at [255, 102] on div "Uzdevums" at bounding box center [254, 104] width 107 height 15
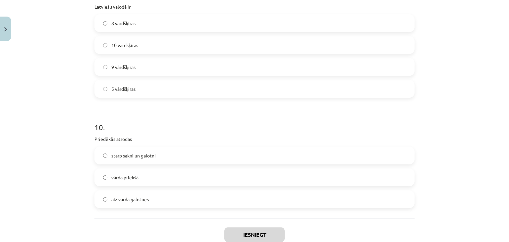
scroll to position [1153, 0]
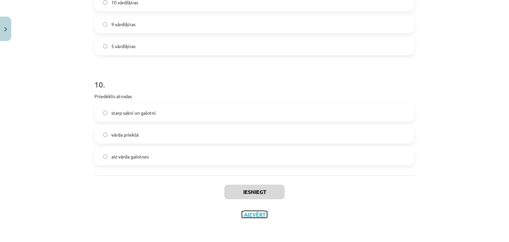
click at [252, 216] on button "Aizvērt" at bounding box center [254, 214] width 25 height 7
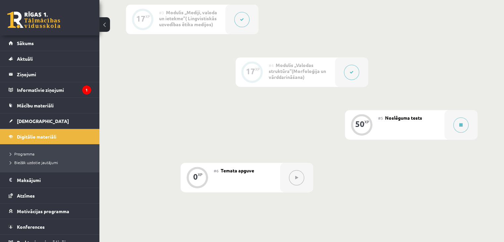
click at [347, 75] on button at bounding box center [351, 72] width 15 height 15
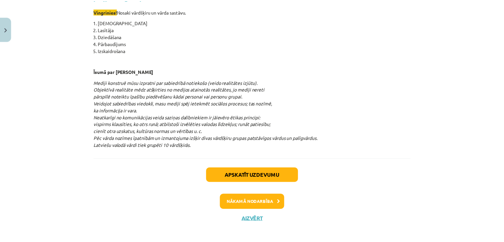
scroll to position [919, 0]
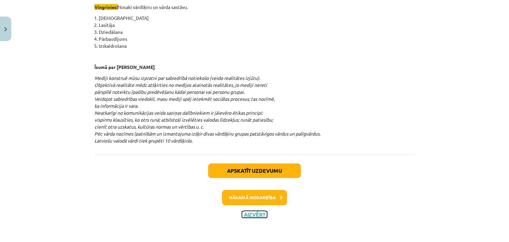
click at [256, 215] on button "Aizvērt" at bounding box center [254, 214] width 25 height 7
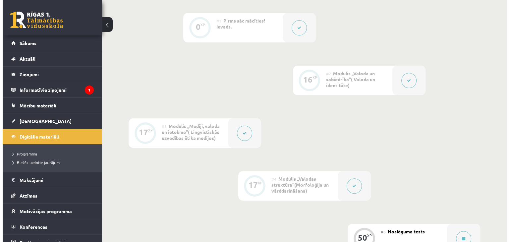
scroll to position [167, 0]
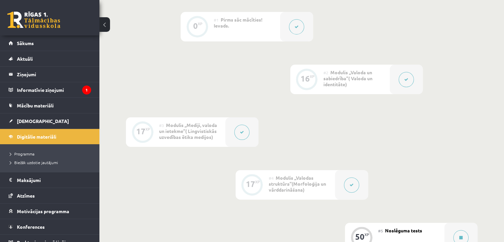
click at [293, 25] on button at bounding box center [296, 26] width 15 height 15
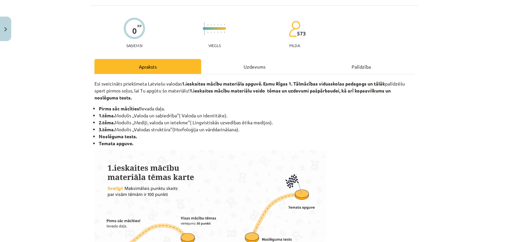
scroll to position [46, 0]
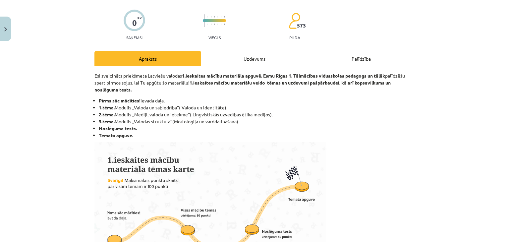
click at [234, 55] on div "Uzdevums" at bounding box center [254, 58] width 107 height 15
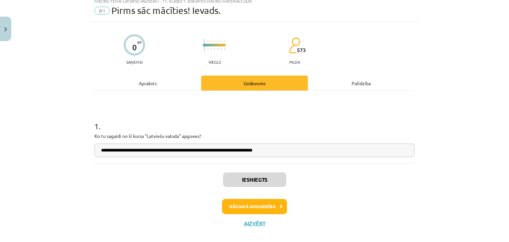
scroll to position [17, 0]
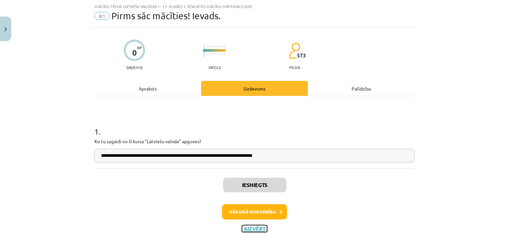
click at [250, 230] on button "Aizvērt" at bounding box center [254, 228] width 25 height 7
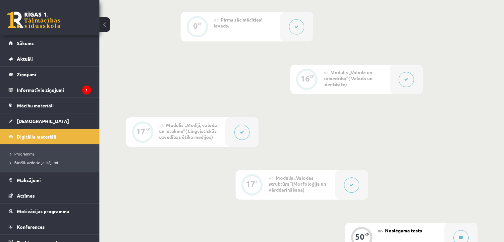
click at [406, 76] on button at bounding box center [406, 79] width 15 height 15
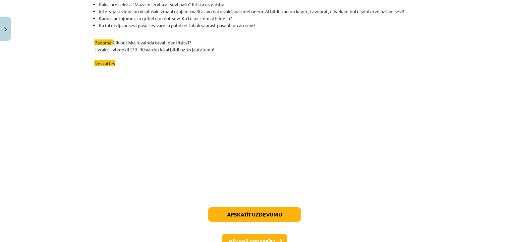
scroll to position [1922, 0]
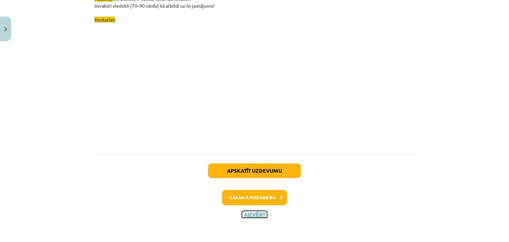
click at [250, 214] on button "Aizvērt" at bounding box center [254, 214] width 25 height 7
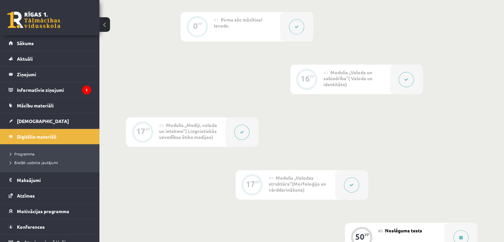
click at [240, 133] on icon at bounding box center [242, 132] width 4 height 4
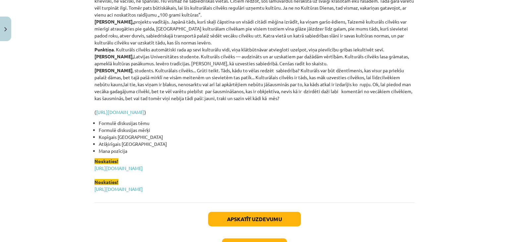
scroll to position [1613, 0]
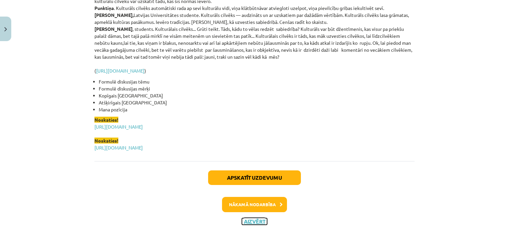
click at [251, 218] on button "Aizvērt" at bounding box center [254, 221] width 25 height 7
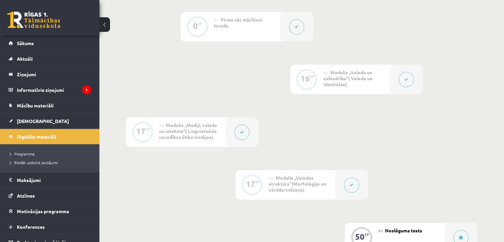
click at [351, 182] on button at bounding box center [351, 184] width 15 height 15
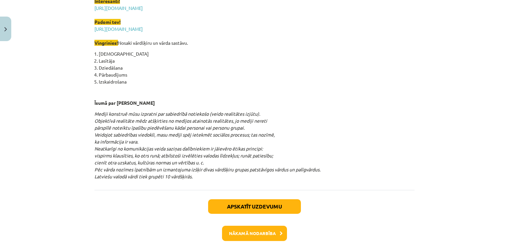
scroll to position [919, 0]
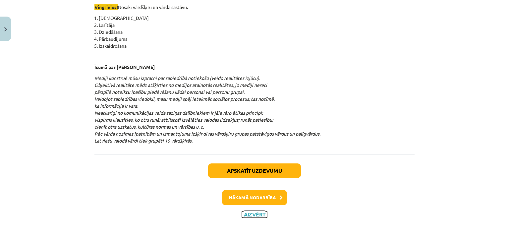
click at [247, 216] on button "Aizvērt" at bounding box center [254, 214] width 25 height 7
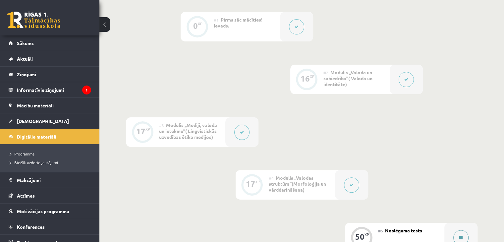
click at [449, 232] on div at bounding box center [461, 238] width 33 height 30
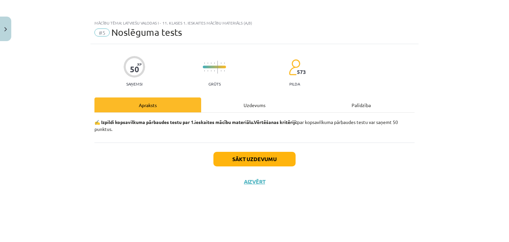
click at [255, 104] on div "Uzdevums" at bounding box center [254, 104] width 107 height 15
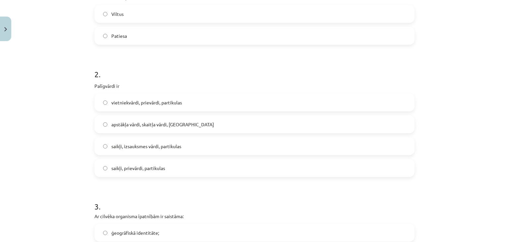
scroll to position [165, 0]
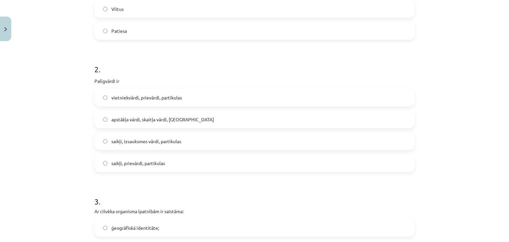
click at [145, 165] on span "saikļi, prievārdi, partikulas" at bounding box center [138, 163] width 54 height 7
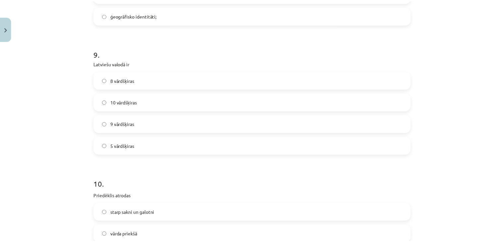
scroll to position [1153, 0]
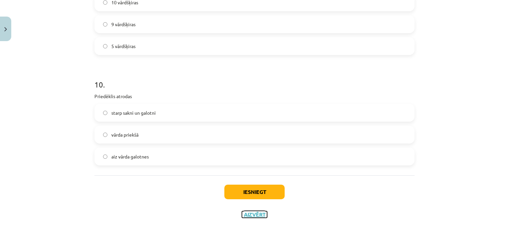
click at [256, 214] on button "Aizvērt" at bounding box center [254, 214] width 25 height 7
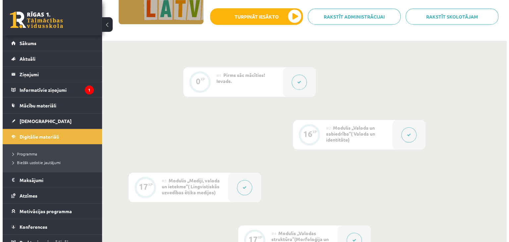
scroll to position [114, 0]
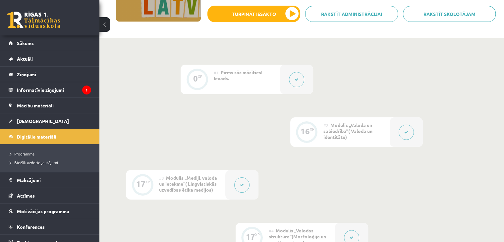
click at [401, 129] on button at bounding box center [406, 132] width 15 height 15
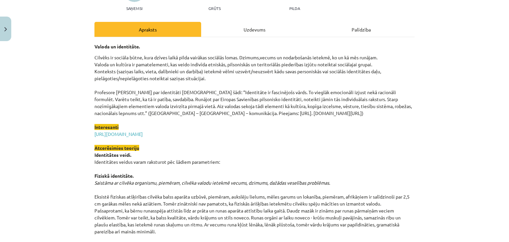
scroll to position [61, 0]
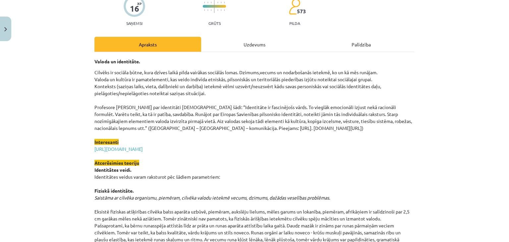
click at [263, 45] on div "Uzdevums" at bounding box center [254, 44] width 107 height 15
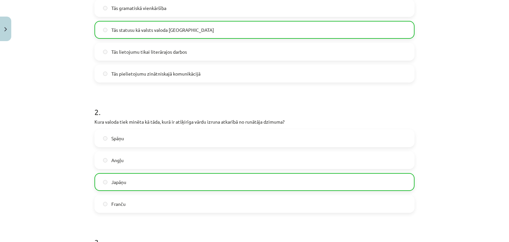
scroll to position [0, 0]
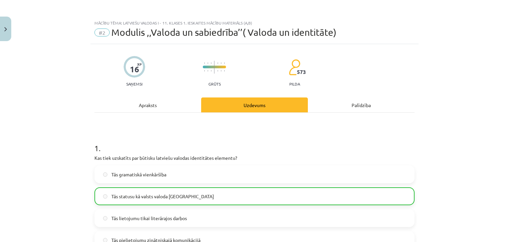
click at [148, 106] on div "Apraksts" at bounding box center [147, 104] width 107 height 15
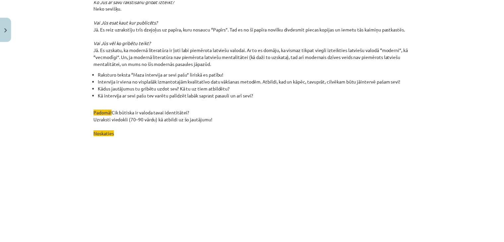
scroll to position [1922, 0]
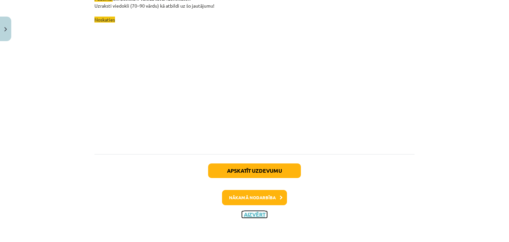
click at [248, 215] on button "Aizvērt" at bounding box center [254, 214] width 25 height 7
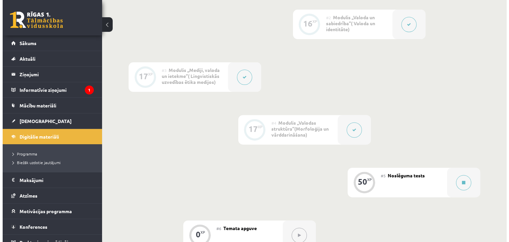
scroll to position [229, 0]
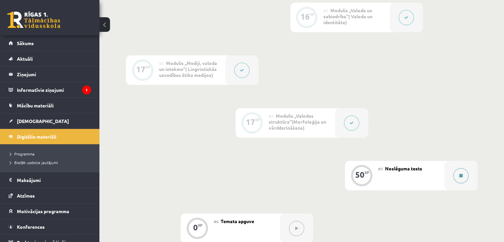
click at [457, 173] on button at bounding box center [460, 175] width 15 height 15
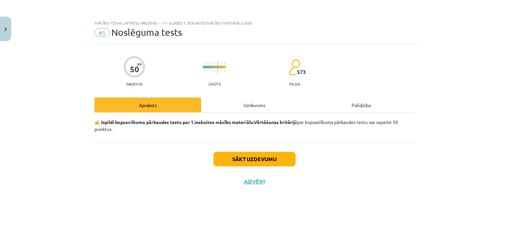
click at [243, 109] on div "Uzdevums" at bounding box center [254, 104] width 107 height 15
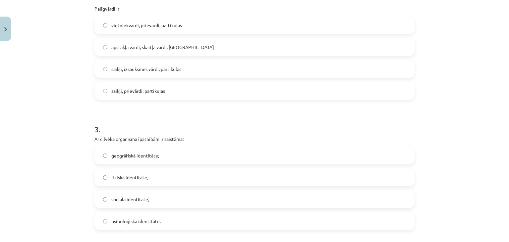
scroll to position [233, 0]
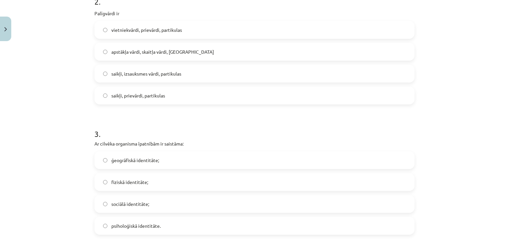
click at [155, 94] on span "saikļi, prievārdi, partikulas" at bounding box center [138, 95] width 54 height 7
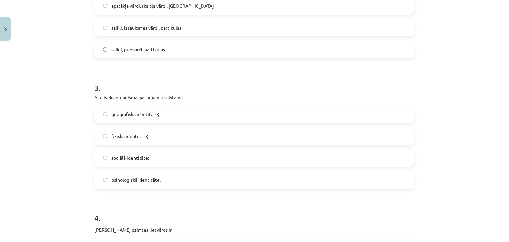
scroll to position [300, 0]
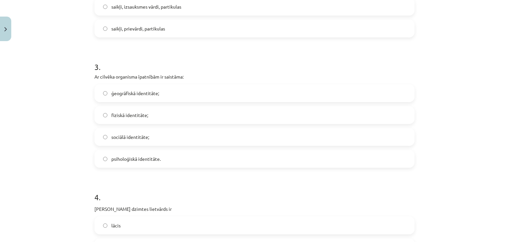
click at [148, 119] on label "fiziskā identitāte;" at bounding box center [254, 115] width 319 height 17
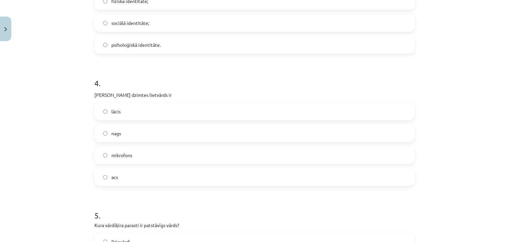
scroll to position [419, 0]
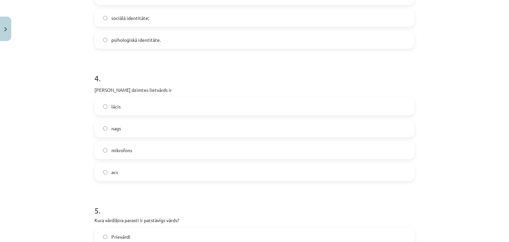
click at [135, 174] on label "acs" at bounding box center [254, 172] width 319 height 17
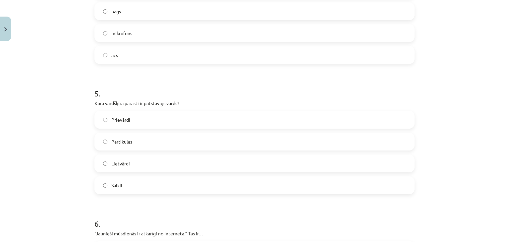
scroll to position [539, 0]
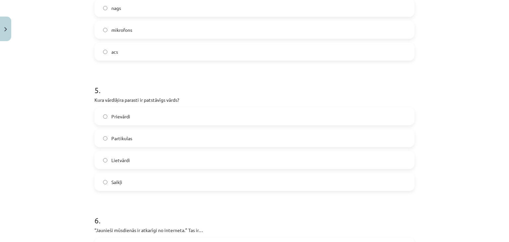
click at [254, 156] on label "Lietvārdi" at bounding box center [254, 160] width 319 height 17
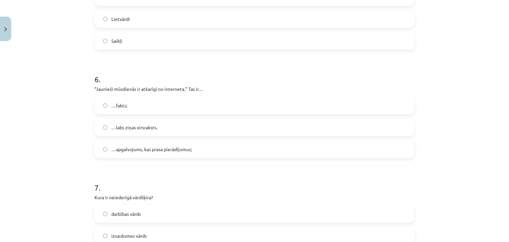
scroll to position [682, 0]
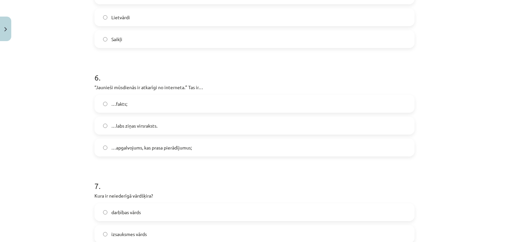
click at [270, 152] on label "…apgalvojums, kas prasa pierādījumus;" at bounding box center [254, 147] width 319 height 17
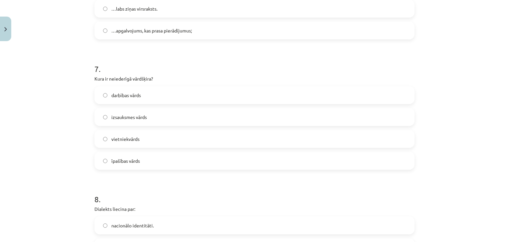
scroll to position [812, 0]
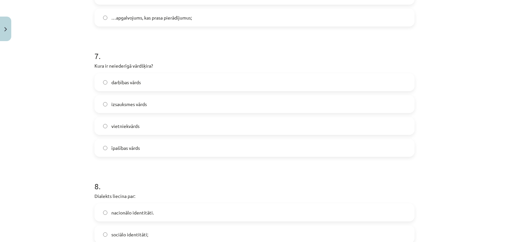
click at [236, 108] on label "izsauksmes vārds" at bounding box center [254, 104] width 319 height 17
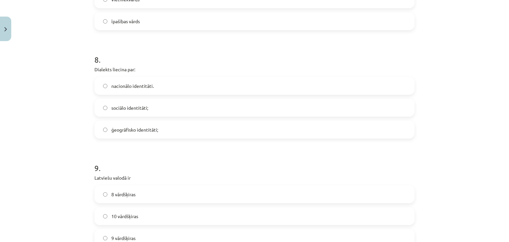
scroll to position [947, 0]
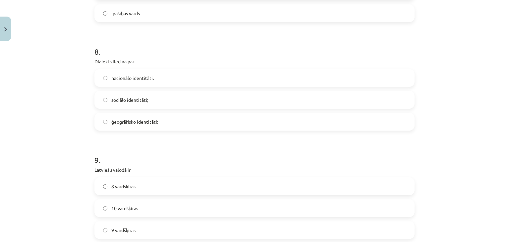
click at [330, 129] on label "ģeogrāfisko identitāti;" at bounding box center [254, 121] width 319 height 17
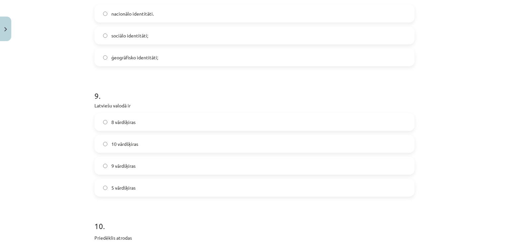
scroll to position [1013, 0]
click at [308, 140] on label "10 vārdšķiras" at bounding box center [254, 142] width 319 height 17
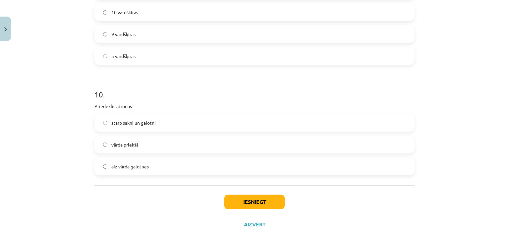
scroll to position [1146, 0]
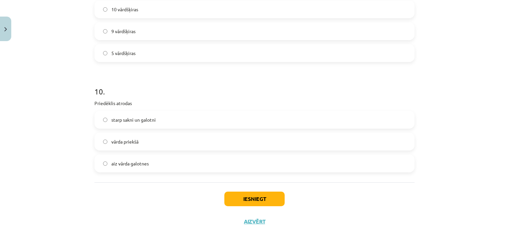
click at [150, 122] on span "starp sakni un galotni" at bounding box center [133, 119] width 44 height 7
click at [150, 139] on label "vārda priekšā" at bounding box center [254, 141] width 319 height 17
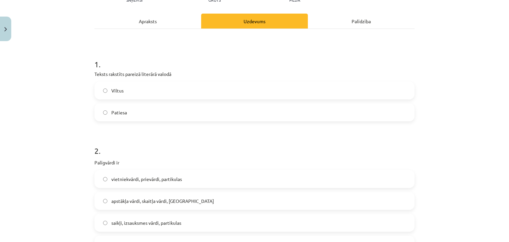
scroll to position [66, 0]
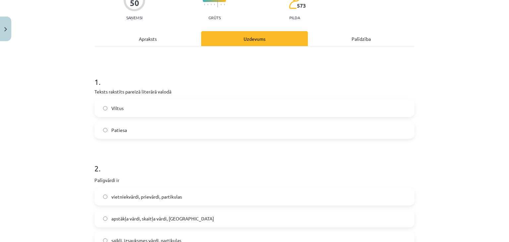
click at [195, 108] on label "Viltus" at bounding box center [254, 108] width 319 height 17
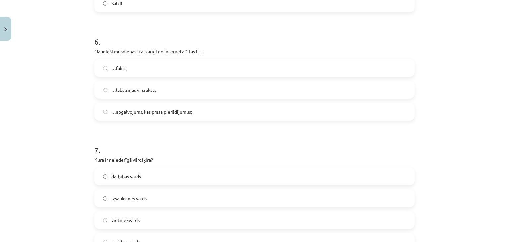
scroll to position [1153, 0]
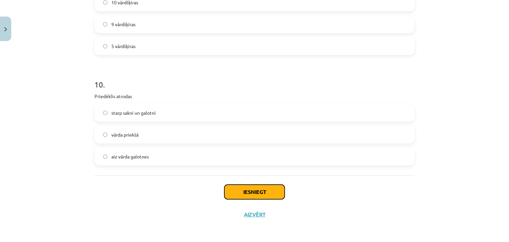
click at [247, 194] on button "Iesniegt" at bounding box center [254, 192] width 60 height 15
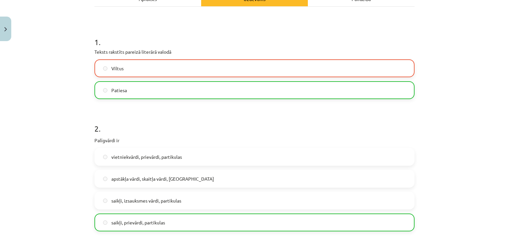
scroll to position [101, 0]
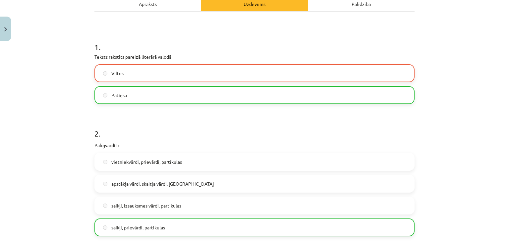
click at [353, 96] on label "Patiesa" at bounding box center [254, 95] width 319 height 17
drag, startPoint x: 353, startPoint y: 96, endPoint x: 343, endPoint y: 77, distance: 21.5
click at [343, 77] on div "Viltus Patiesa" at bounding box center [254, 84] width 320 height 40
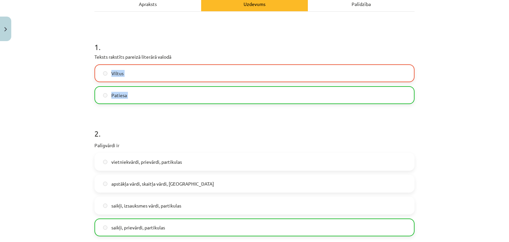
click at [343, 77] on label "Viltus" at bounding box center [254, 73] width 319 height 17
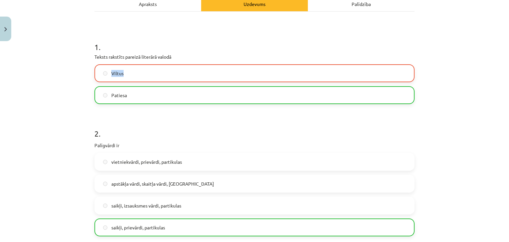
click at [343, 77] on label "Viltus" at bounding box center [254, 73] width 319 height 17
click at [426, 47] on div "Mācību tēma: Latviešu valodas i - 11. klases 1. ieskaites mācību materiāls (a,b…" at bounding box center [254, 121] width 509 height 242
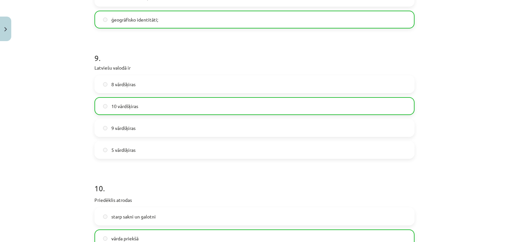
scroll to position [1173, 0]
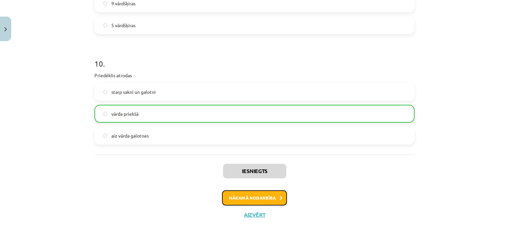
click at [256, 199] on button "Nākamā nodarbība" at bounding box center [254, 197] width 65 height 15
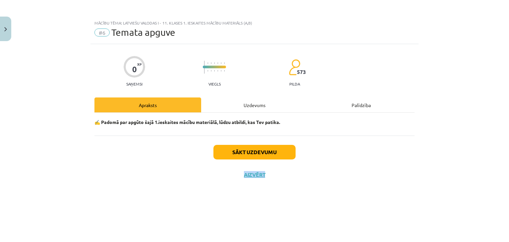
click at [256, 199] on div "0 XP Saņemsi Viegls 573 pilda Apraksts Uzdevums Palīdzība ✍️ Padomā par apgūto …" at bounding box center [254, 134] width 328 height 181
click at [154, 184] on div "0 XP Saņemsi Viegls 573 pilda Apraksts Uzdevums Palīdzība ✍️ Padomā par apgūto …" at bounding box center [254, 134] width 328 height 181
click at [253, 104] on div "Uzdevums" at bounding box center [254, 104] width 107 height 15
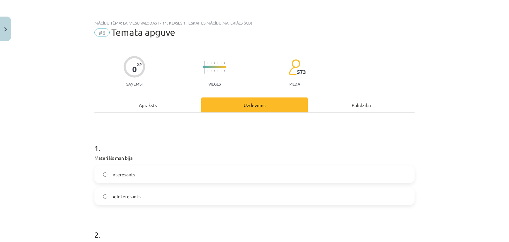
click at [153, 107] on div "Apraksts" at bounding box center [147, 104] width 107 height 15
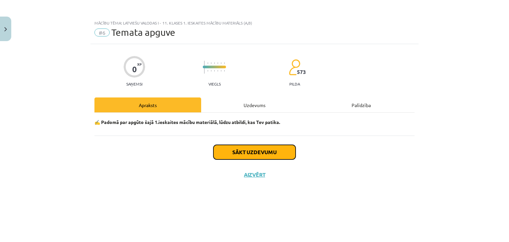
click at [265, 150] on button "Sākt uzdevumu" at bounding box center [254, 152] width 82 height 15
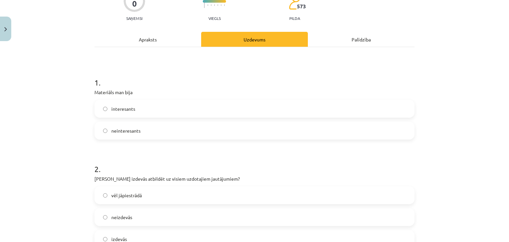
scroll to position [66, 0]
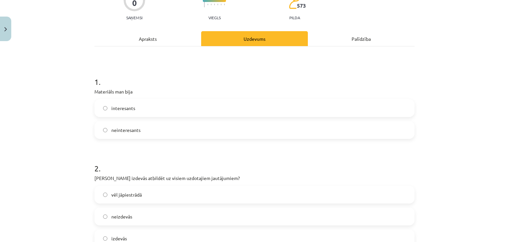
click at [250, 104] on label "interesants" at bounding box center [254, 108] width 319 height 17
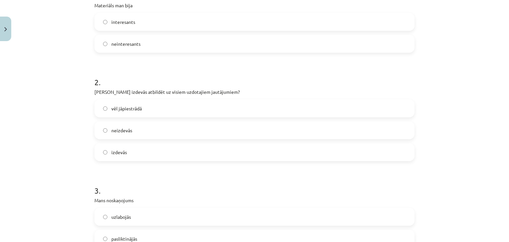
scroll to position [155, 0]
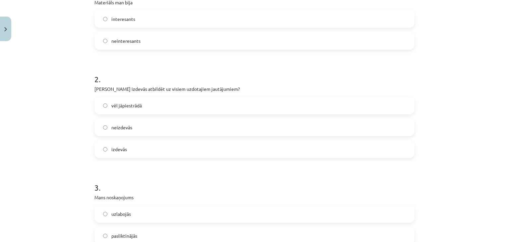
click at [141, 108] on label "vēl jāpiestrādā" at bounding box center [254, 105] width 319 height 17
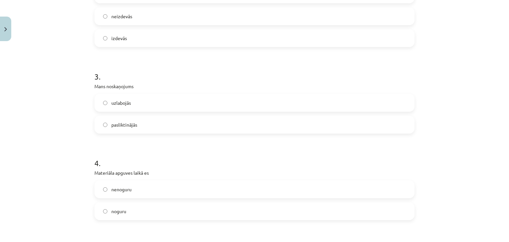
scroll to position [268, 0]
click at [335, 105] on label "uzlabojās" at bounding box center [254, 101] width 319 height 17
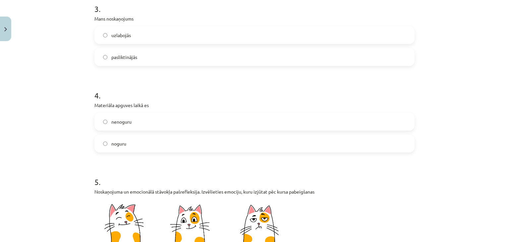
scroll to position [356, 0]
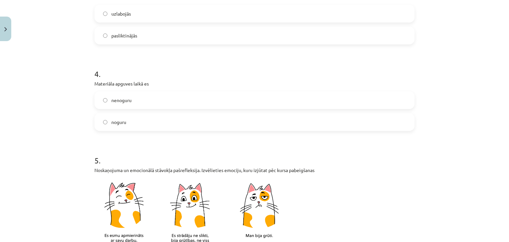
click at [279, 124] on label "noguru" at bounding box center [254, 122] width 319 height 17
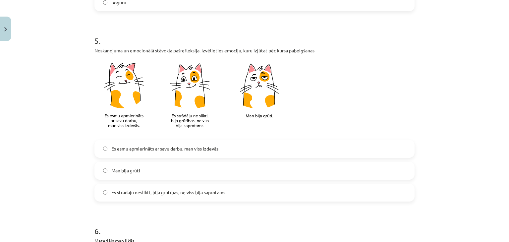
scroll to position [479, 0]
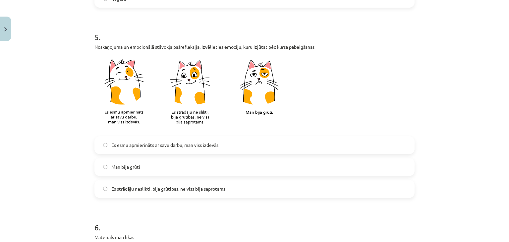
click at [232, 166] on label "Man bija grūti" at bounding box center [254, 167] width 319 height 17
click at [221, 193] on label "Es strādāju neslikti, bija grūtības, ne viss bija saprotams" at bounding box center [254, 189] width 319 height 17
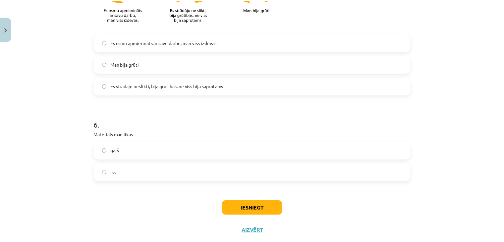
scroll to position [598, 0]
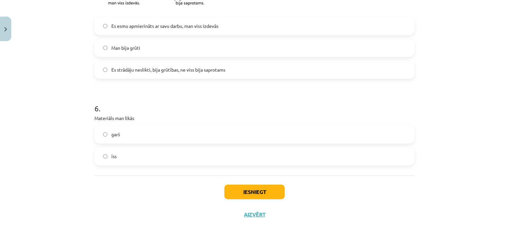
click at [187, 137] on label "garš" at bounding box center [254, 134] width 319 height 17
click at [179, 159] on label "īss" at bounding box center [254, 156] width 319 height 17
click at [265, 193] on button "Iesniegt" at bounding box center [254, 192] width 60 height 15
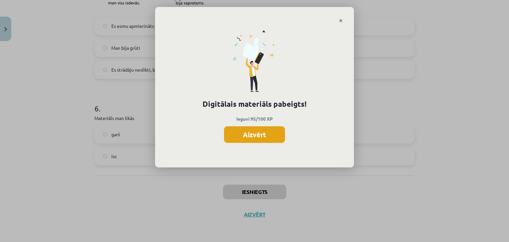
click at [262, 128] on button "Aizvērt" at bounding box center [254, 134] width 61 height 17
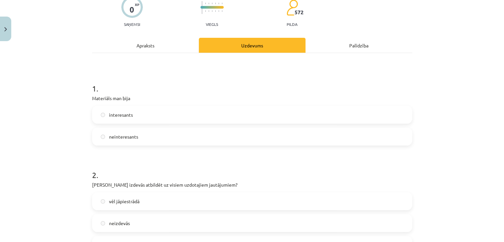
scroll to position [0, 0]
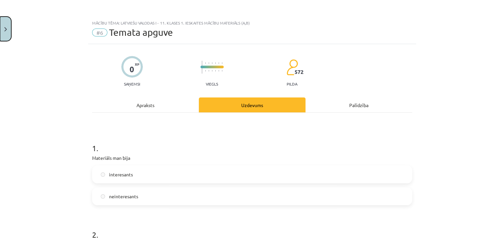
click at [9, 35] on button "Close" at bounding box center [5, 29] width 11 height 25
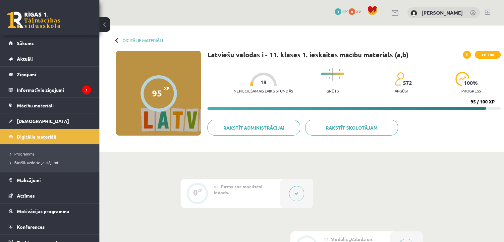
click at [35, 137] on span "Digitālie materiāli" at bounding box center [36, 137] width 39 height 6
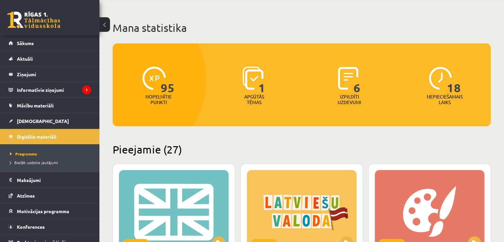
scroll to position [23, 0]
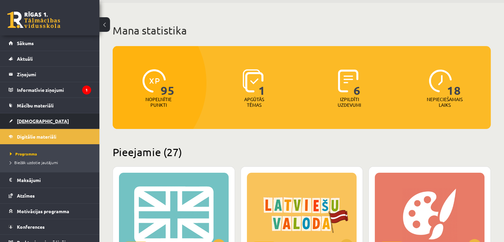
click at [20, 122] on span "[DEMOGRAPHIC_DATA]" at bounding box center [43, 121] width 52 height 6
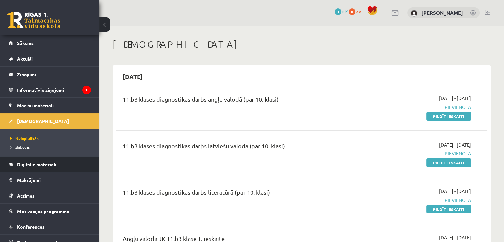
click at [57, 161] on link "Digitālie materiāli" at bounding box center [50, 164] width 83 height 15
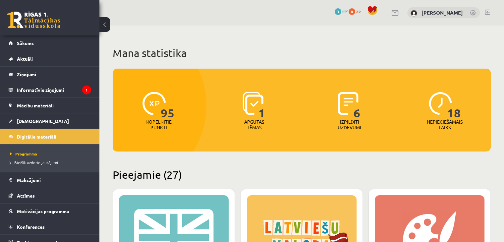
click at [456, 116] on span "18" at bounding box center [454, 105] width 14 height 27
click at [43, 105] on span "Mācību materiāli" at bounding box center [35, 105] width 37 height 6
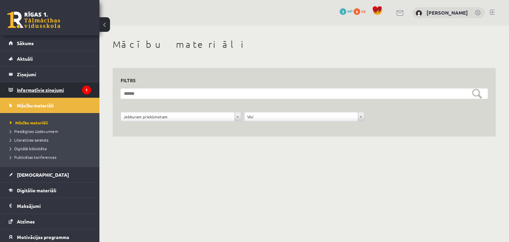
click at [48, 90] on legend "Informatīvie ziņojumi 1" at bounding box center [54, 89] width 74 height 15
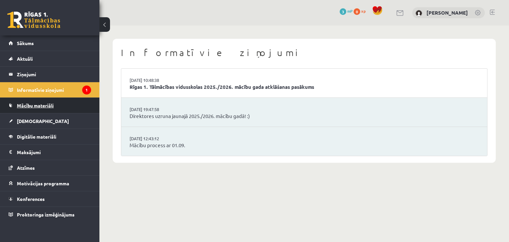
click at [35, 107] on span "Mācību materiāli" at bounding box center [35, 105] width 37 height 6
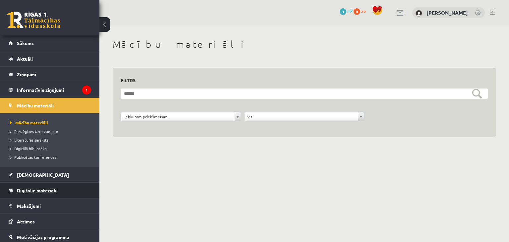
click at [35, 190] on span "Digitālie materiāli" at bounding box center [36, 190] width 39 height 6
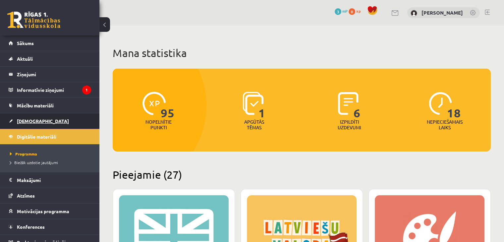
click at [30, 123] on span "[DEMOGRAPHIC_DATA]" at bounding box center [43, 121] width 52 height 6
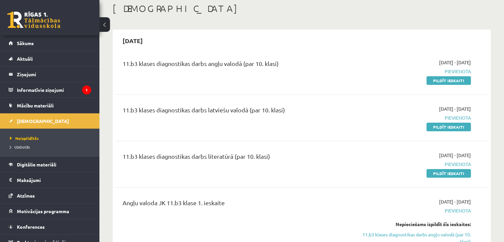
scroll to position [29, 0]
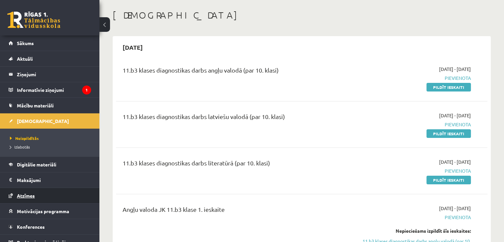
click at [32, 194] on span "Atzīmes" at bounding box center [26, 196] width 18 height 6
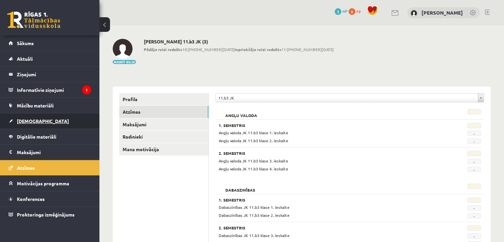
click at [55, 117] on link "[DEMOGRAPHIC_DATA]" at bounding box center [50, 120] width 83 height 15
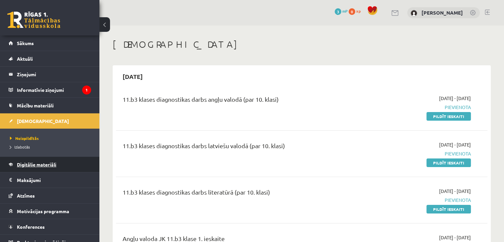
click at [36, 163] on span "Digitālie materiāli" at bounding box center [36, 164] width 39 height 6
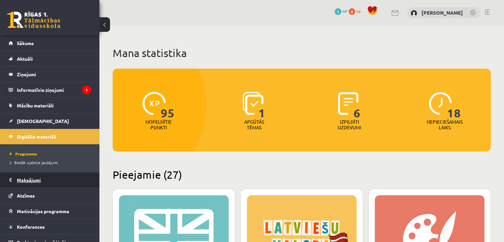
click at [20, 181] on legend "Maksājumi 0" at bounding box center [54, 179] width 74 height 15
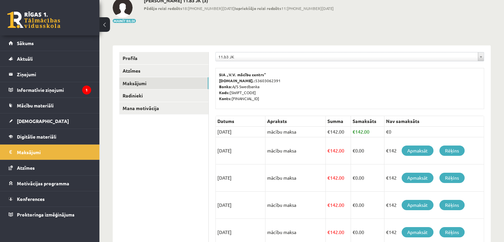
scroll to position [45, 0]
